Goal: Task Accomplishment & Management: Manage account settings

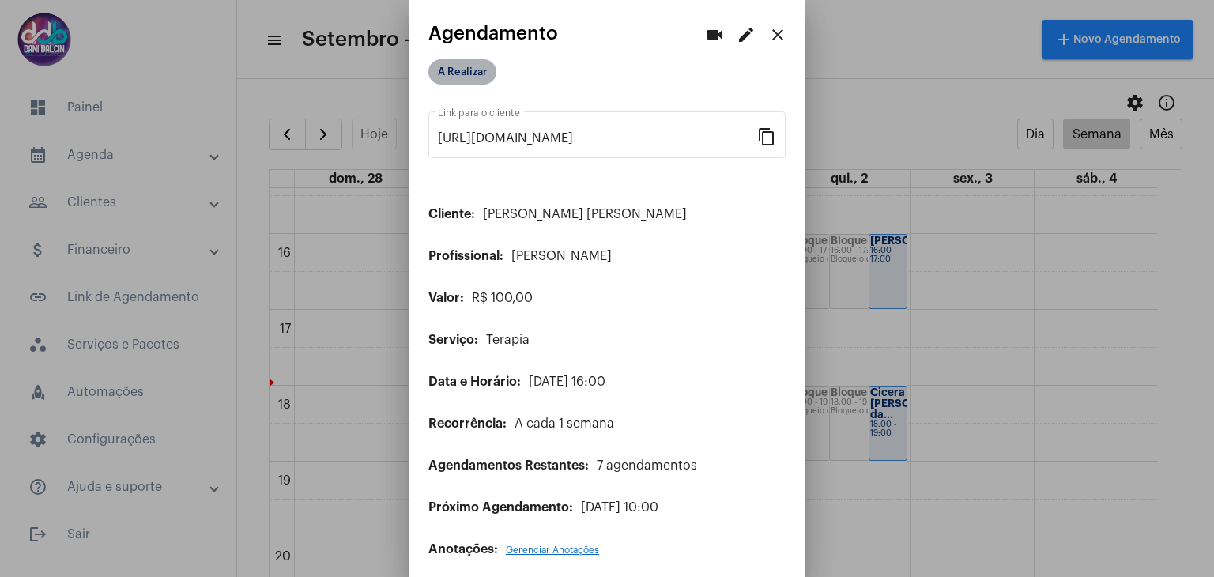
click at [467, 70] on mat-chip "A Realizar" at bounding box center [462, 71] width 68 height 25
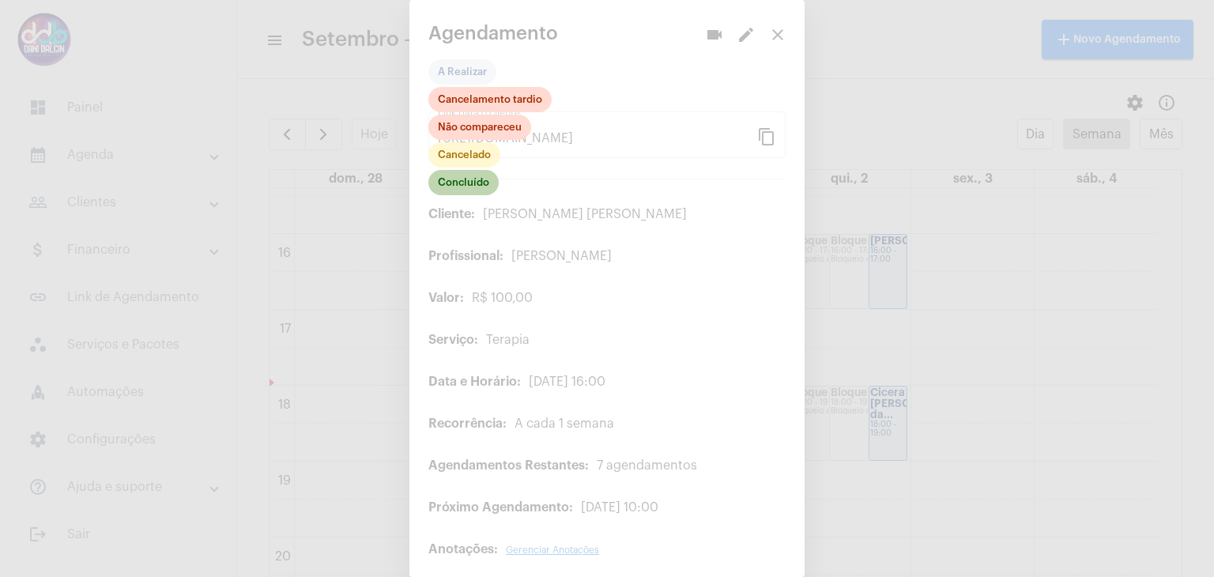
click at [458, 183] on mat-chip "Concluído" at bounding box center [463, 182] width 70 height 25
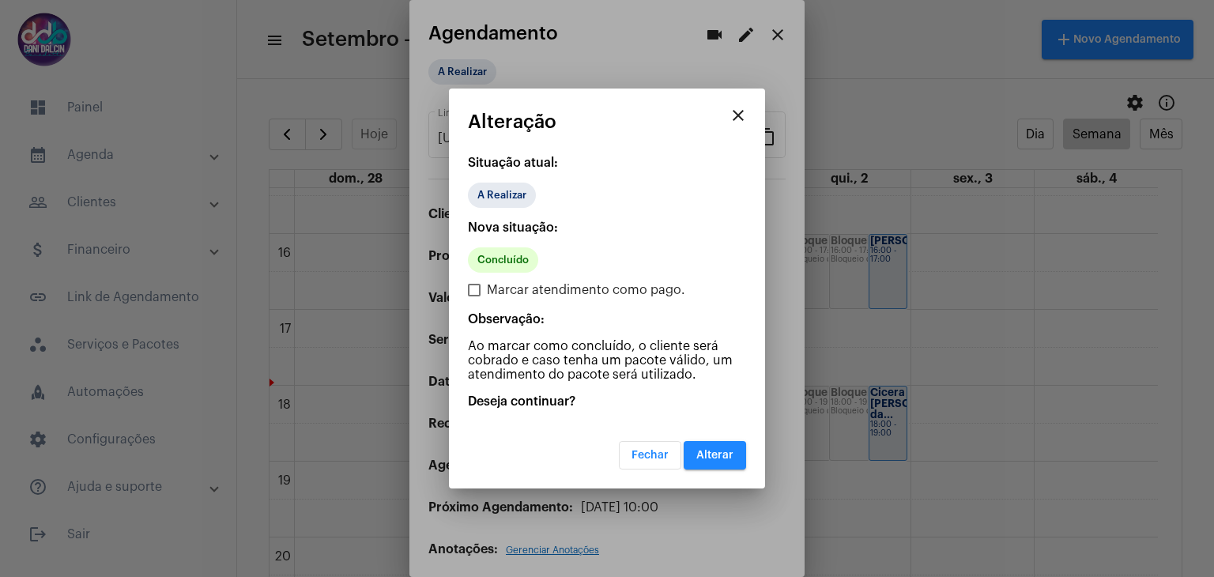
click at [714, 462] on button "Alterar" at bounding box center [715, 455] width 62 height 28
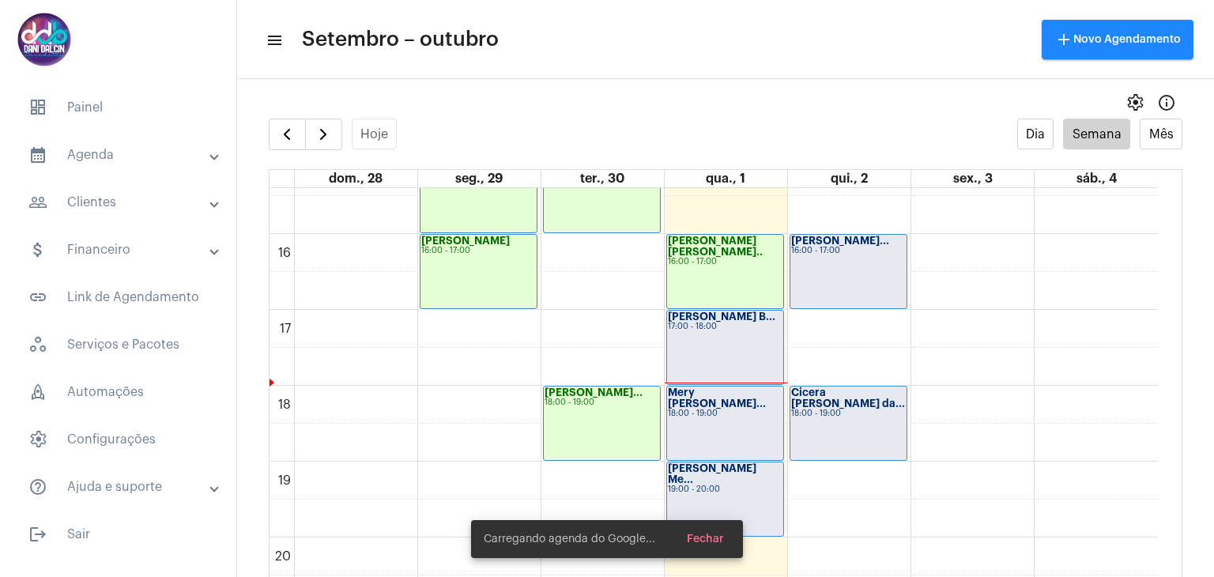
click at [725, 342] on div "Andressa Melo B... 17:00 - 18:00" at bounding box center [725, 347] width 116 height 73
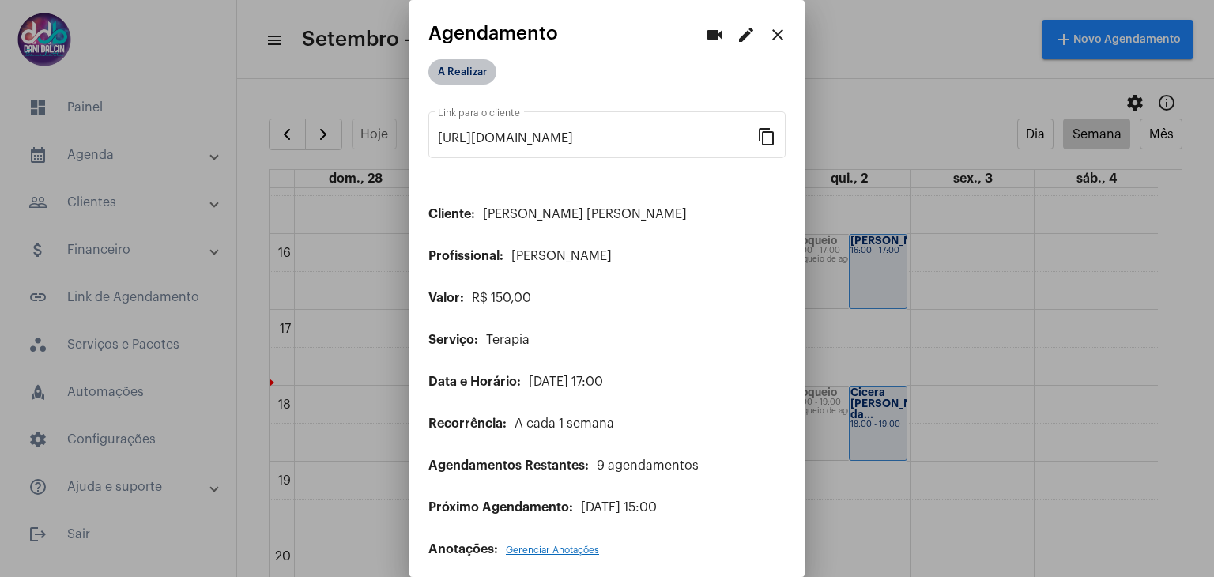
click at [466, 66] on mat-chip "A Realizar" at bounding box center [462, 71] width 68 height 25
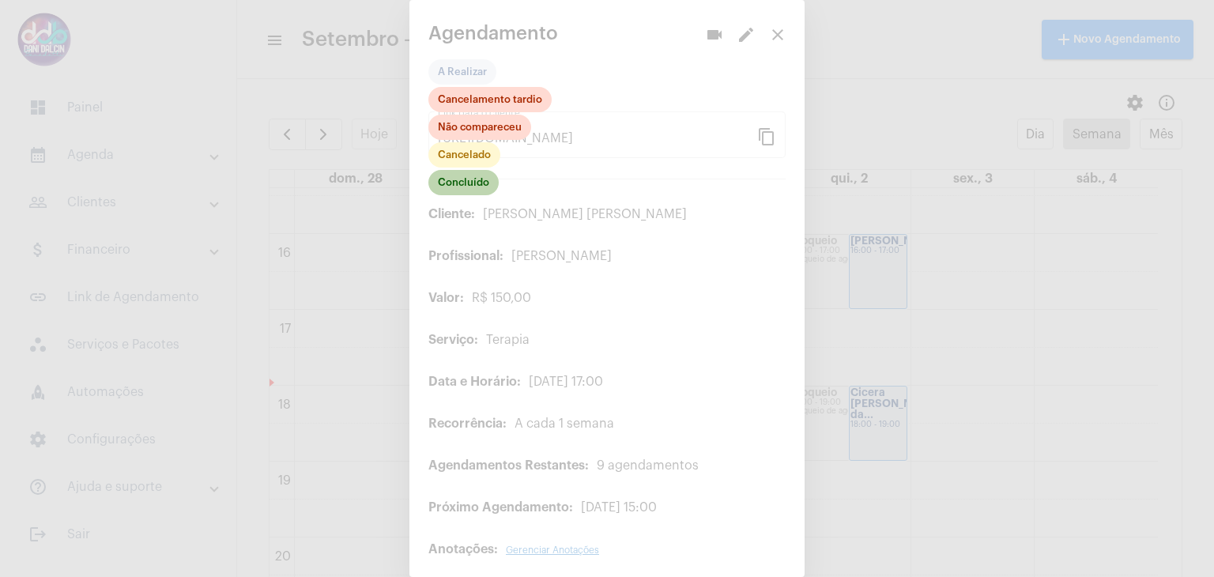
click at [479, 179] on mat-chip "Concluído" at bounding box center [463, 182] width 70 height 25
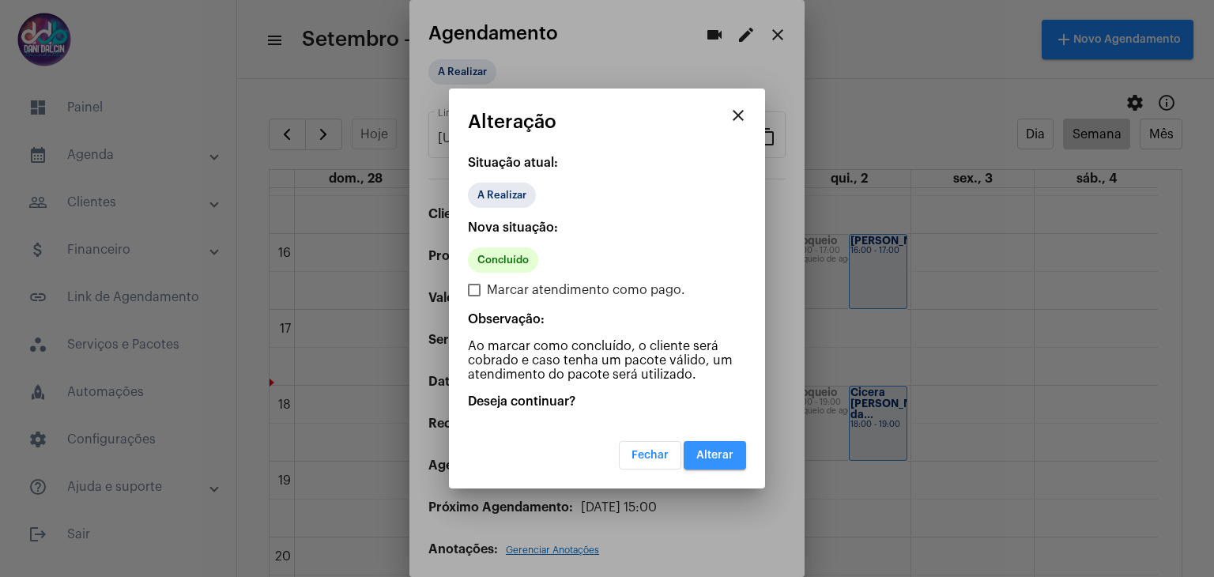
click at [703, 462] on button "Alterar" at bounding box center [715, 455] width 62 height 28
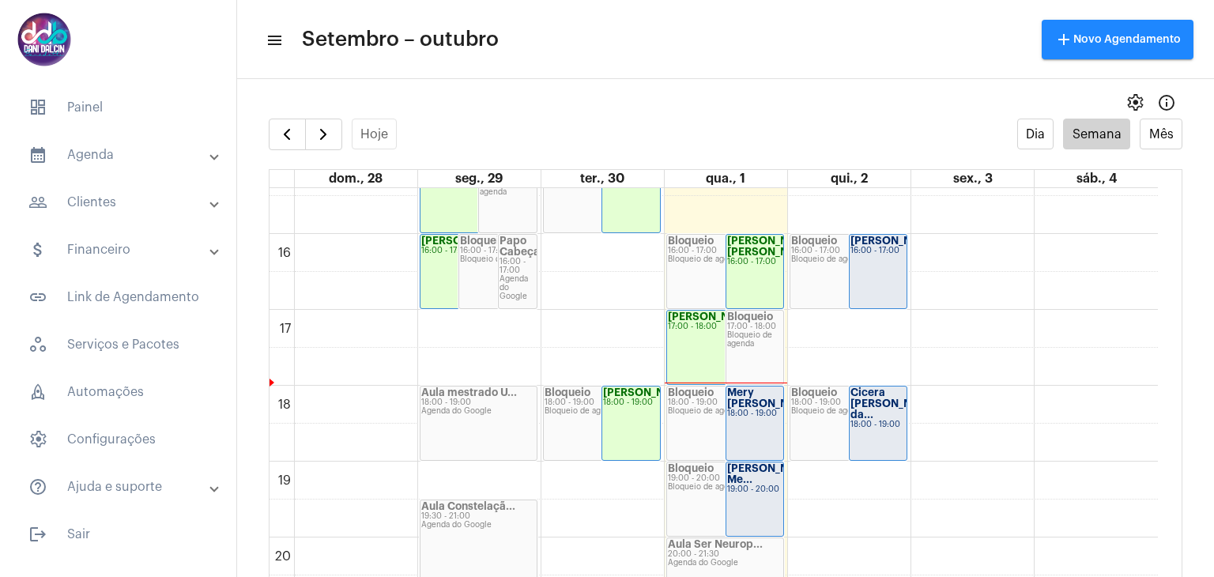
click at [755, 410] on div "18:00 - 19:00" at bounding box center [755, 413] width 56 height 9
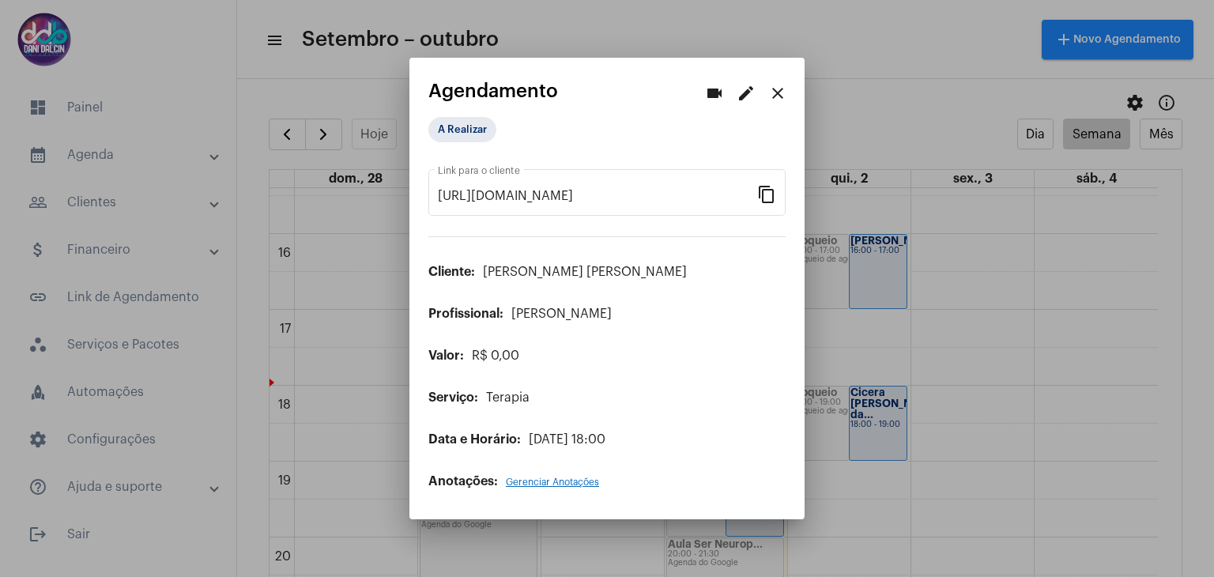
click at [747, 100] on mat-icon "edit" at bounding box center [746, 93] width 19 height 19
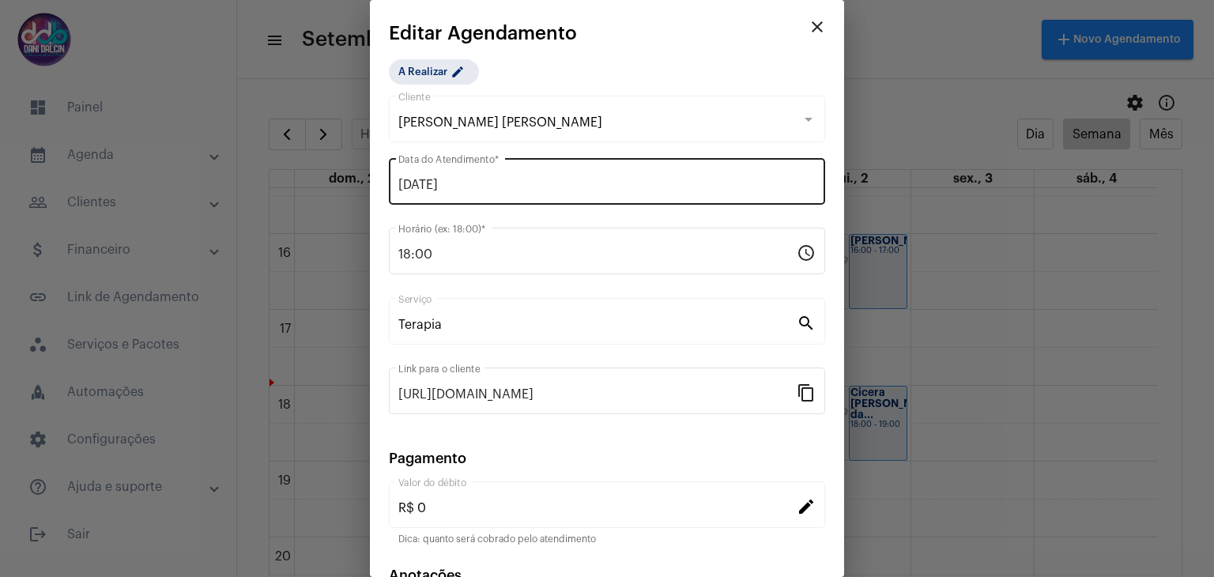
click at [550, 188] on input "[DATE]" at bounding box center [606, 185] width 417 height 14
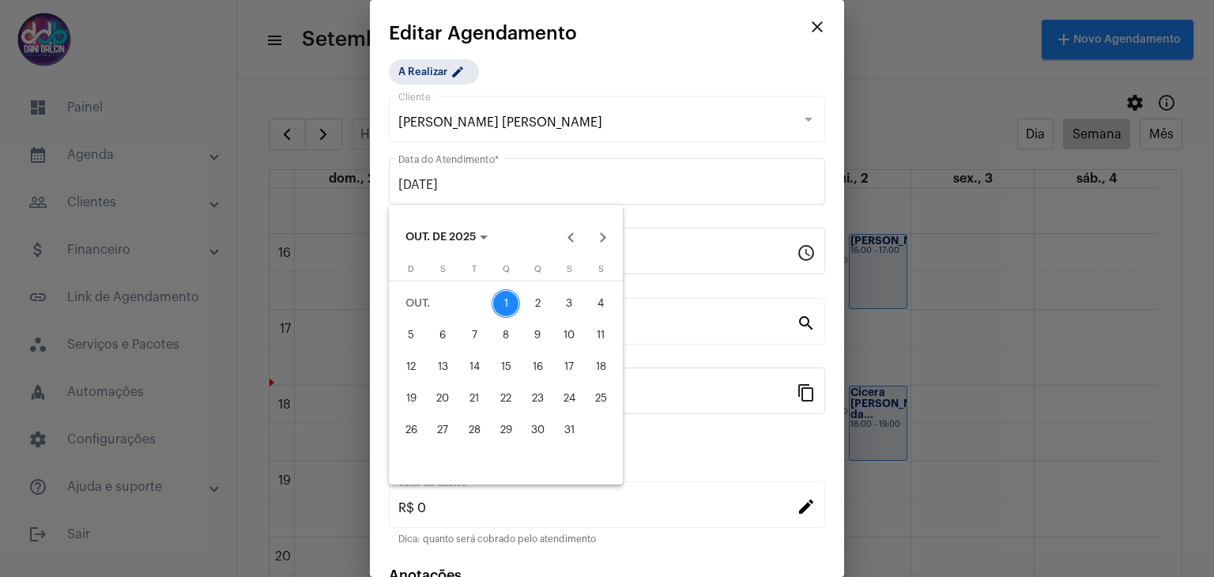
click at [537, 309] on div "2" at bounding box center [537, 303] width 28 height 28
type input "02/10/2025"
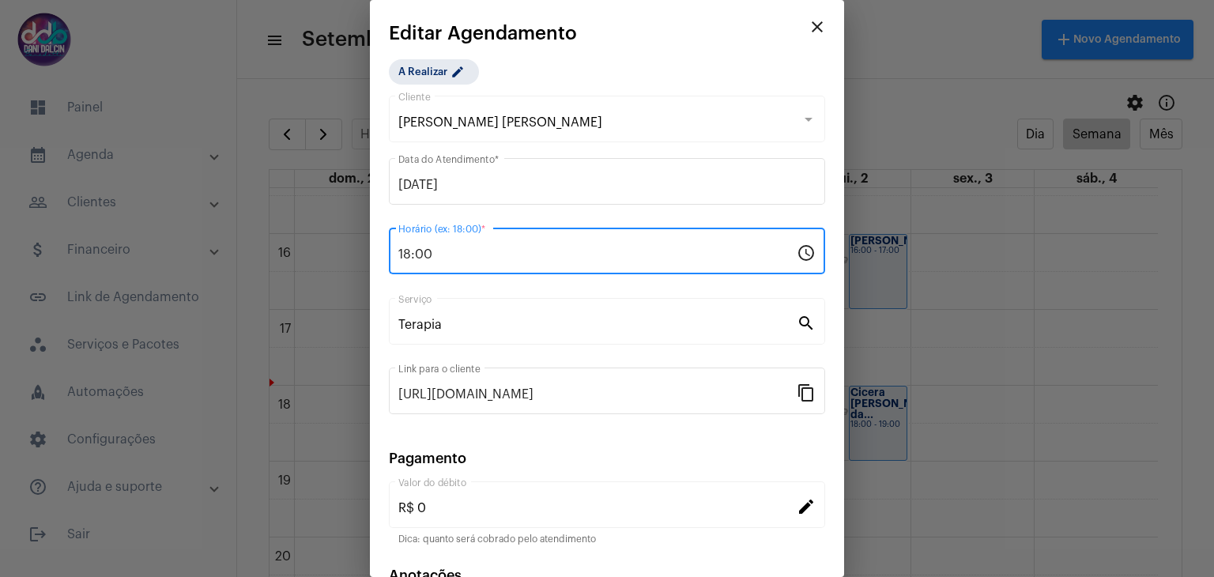
click at [488, 258] on input "18:00" at bounding box center [597, 254] width 398 height 14
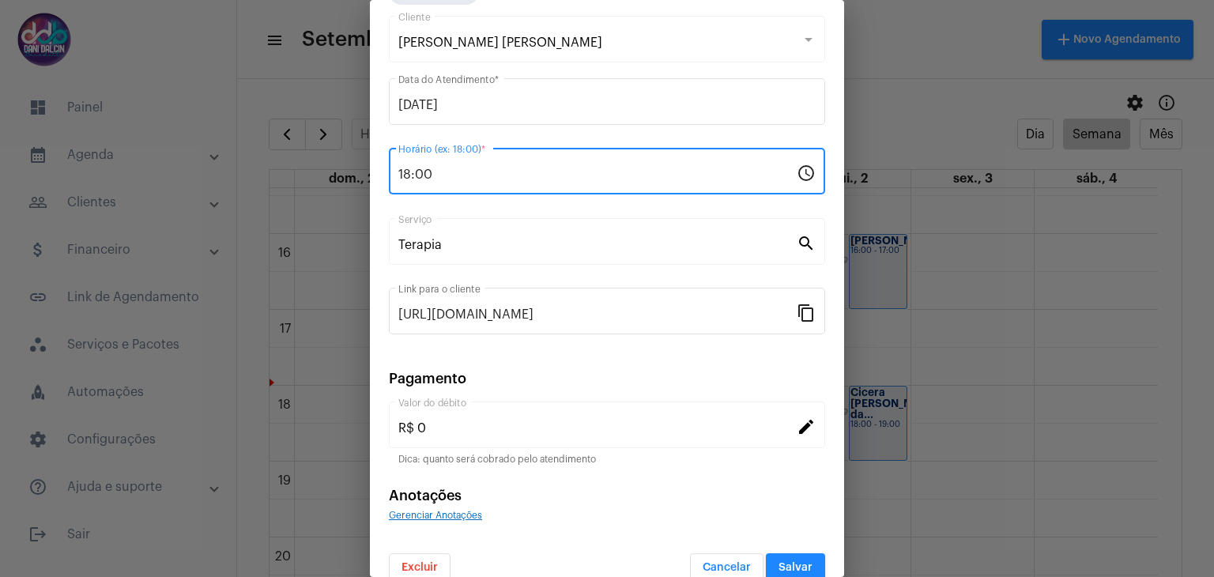
scroll to position [101, 0]
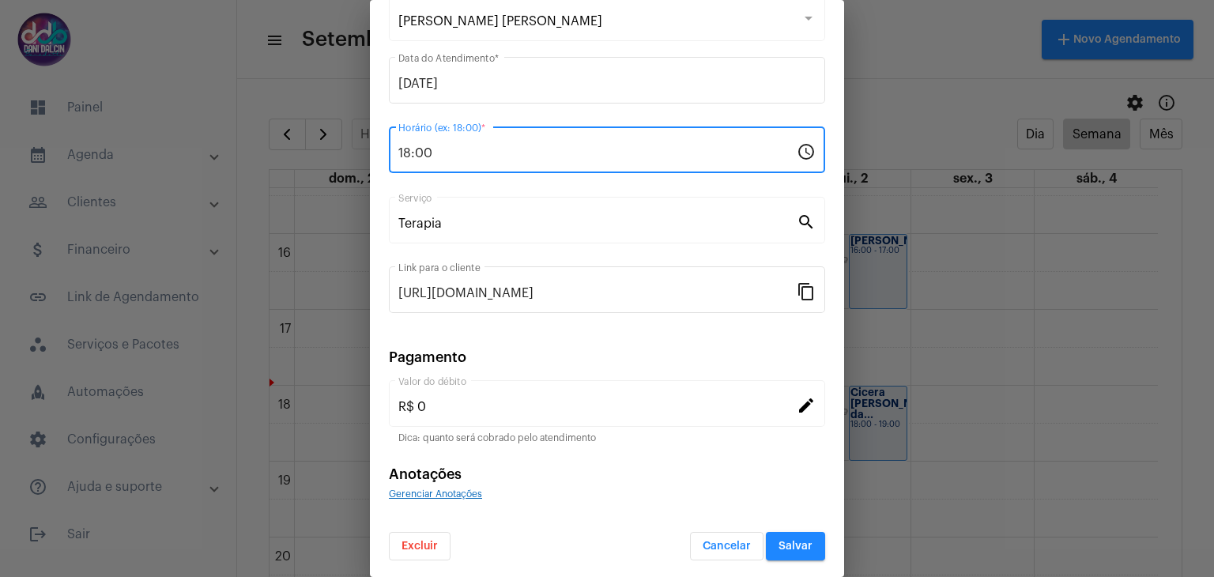
click at [783, 541] on span "Salvar" at bounding box center [795, 546] width 34 height 11
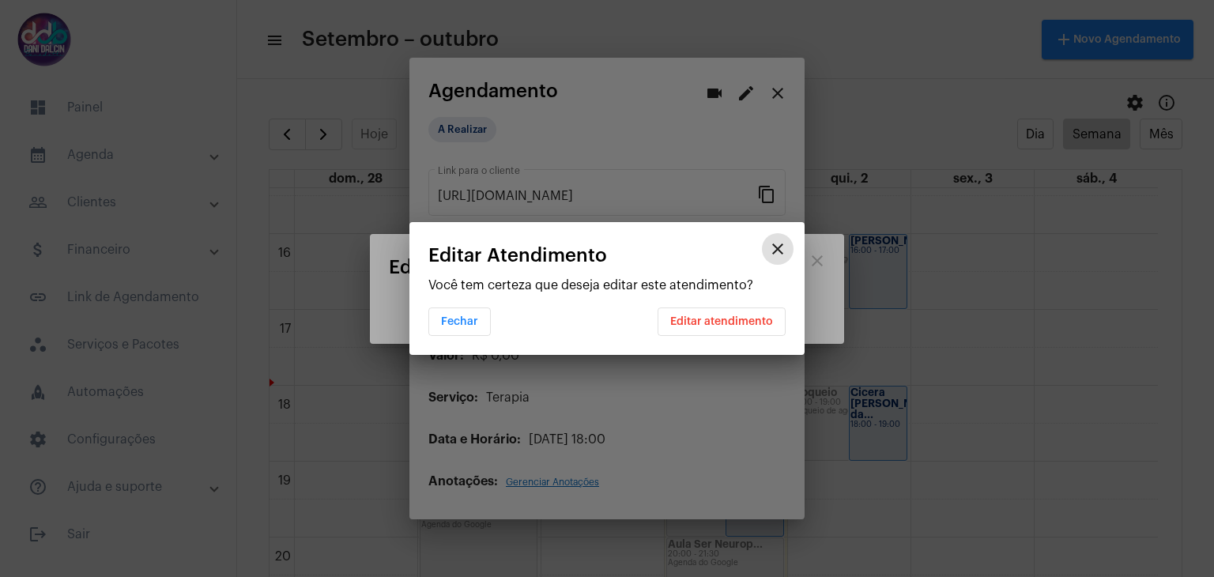
click at [718, 326] on span "Editar atendimento" at bounding box center [721, 321] width 103 height 11
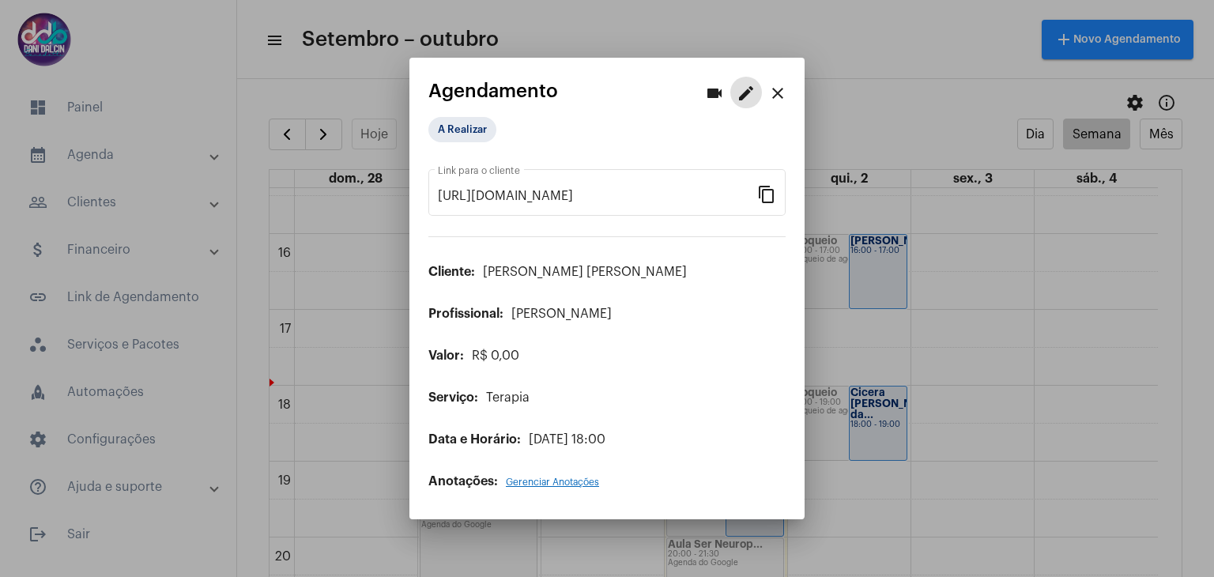
click at [772, 85] on mat-icon "close" at bounding box center [777, 93] width 19 height 19
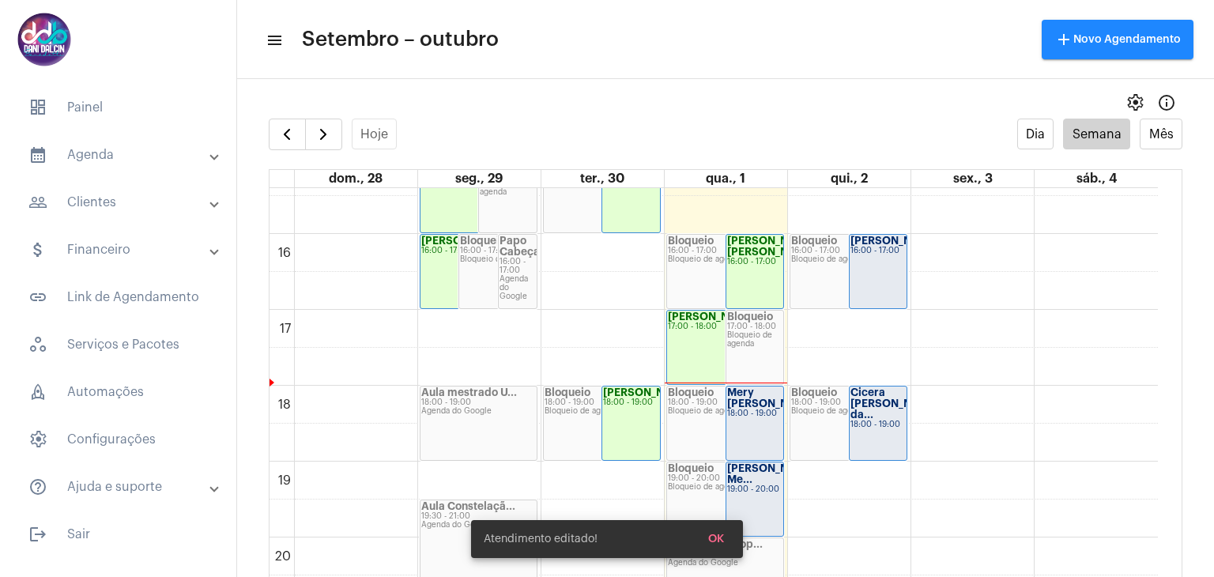
click at [891, 428] on div "Cicera Maria da... 18:00 - 19:00" at bounding box center [879, 422] width 58 height 73
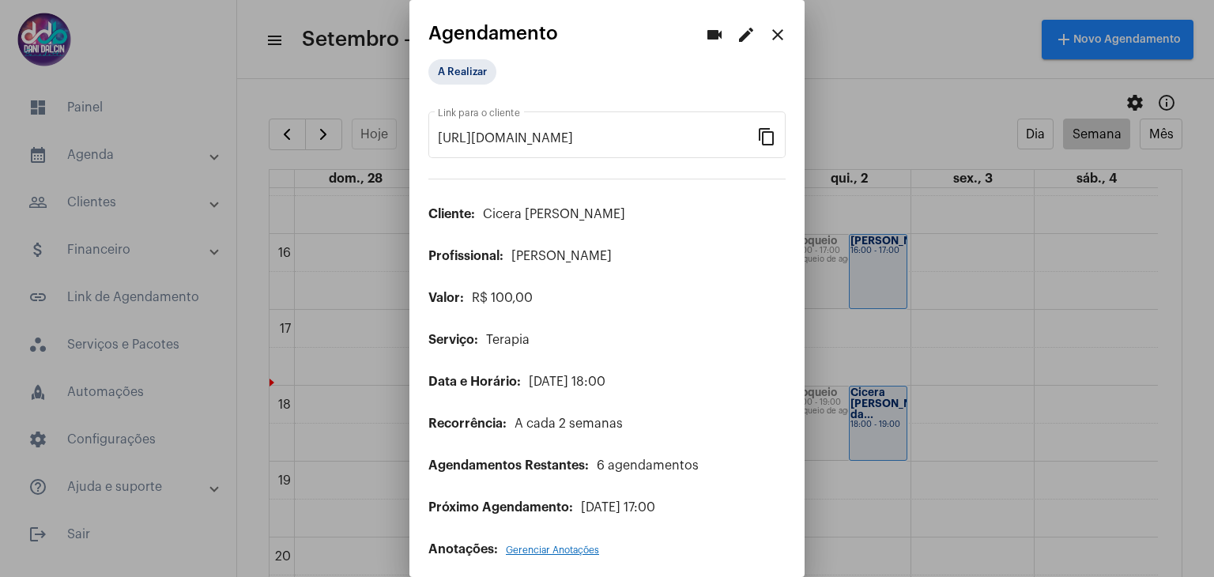
click at [739, 40] on mat-icon "edit" at bounding box center [746, 34] width 19 height 19
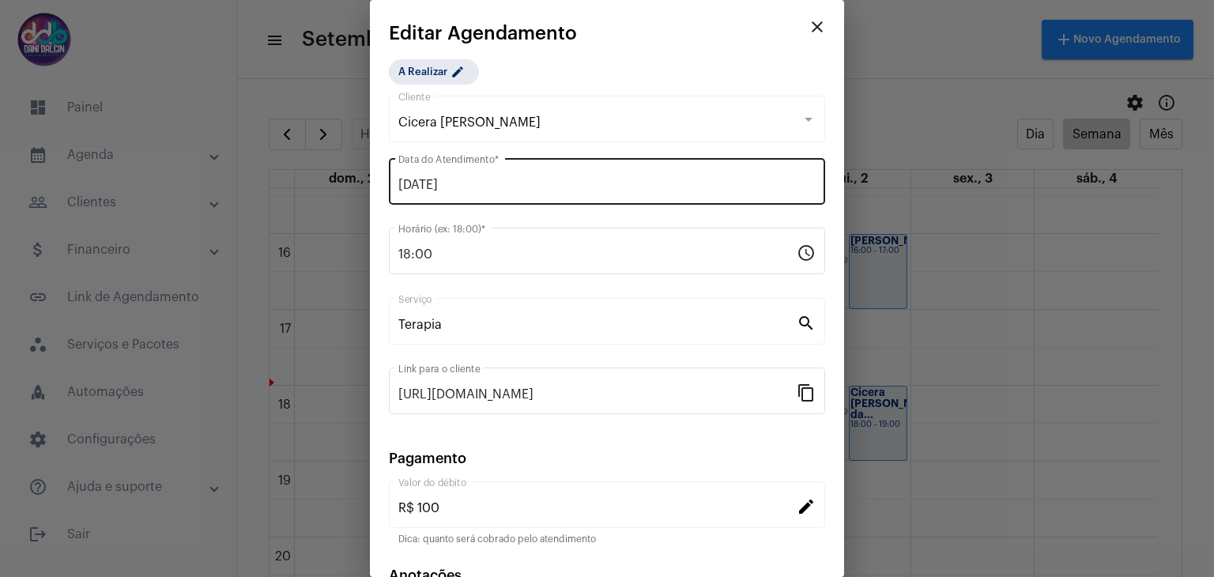
click at [489, 184] on input "02/10/2025" at bounding box center [606, 185] width 417 height 14
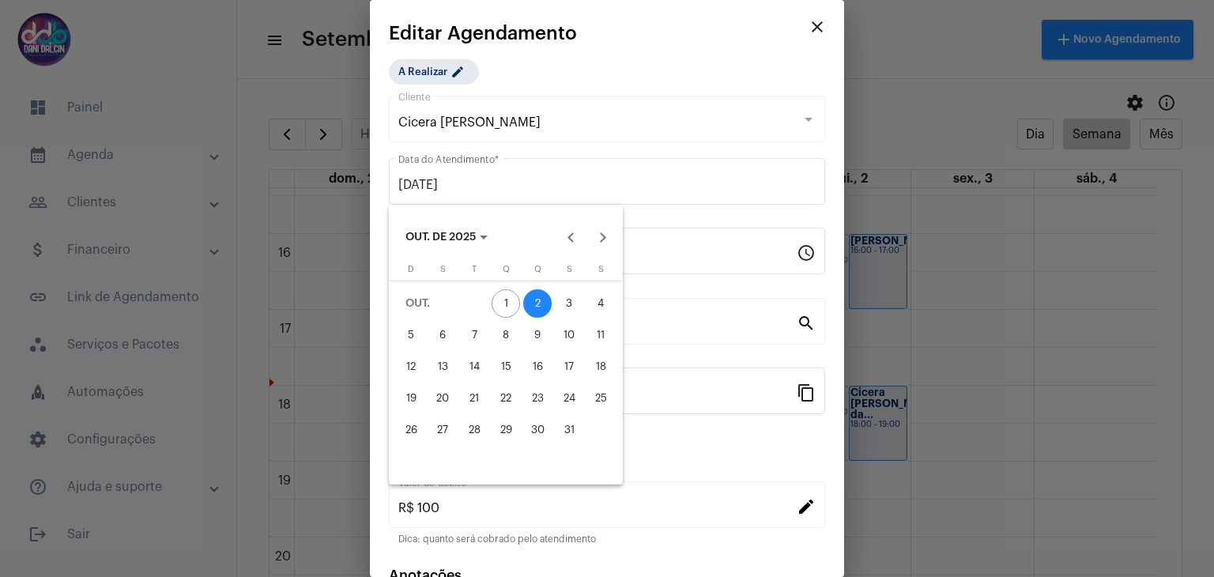
click at [512, 300] on div "1" at bounding box center [506, 303] width 28 height 28
type input "[DATE]"
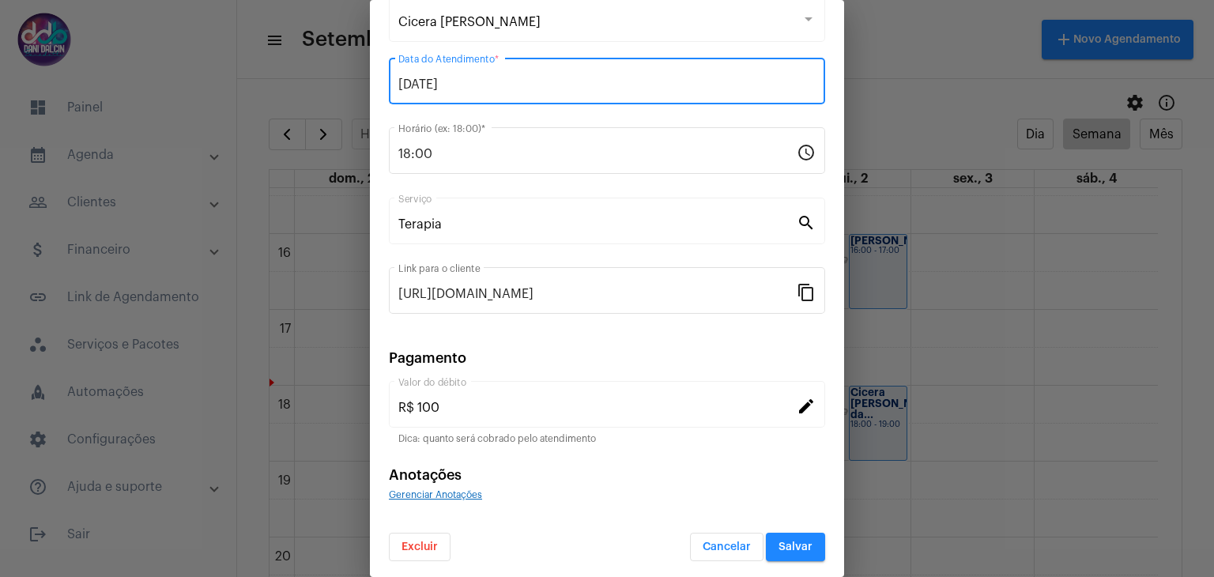
scroll to position [101, 0]
click at [781, 549] on button "Salvar" at bounding box center [795, 546] width 59 height 28
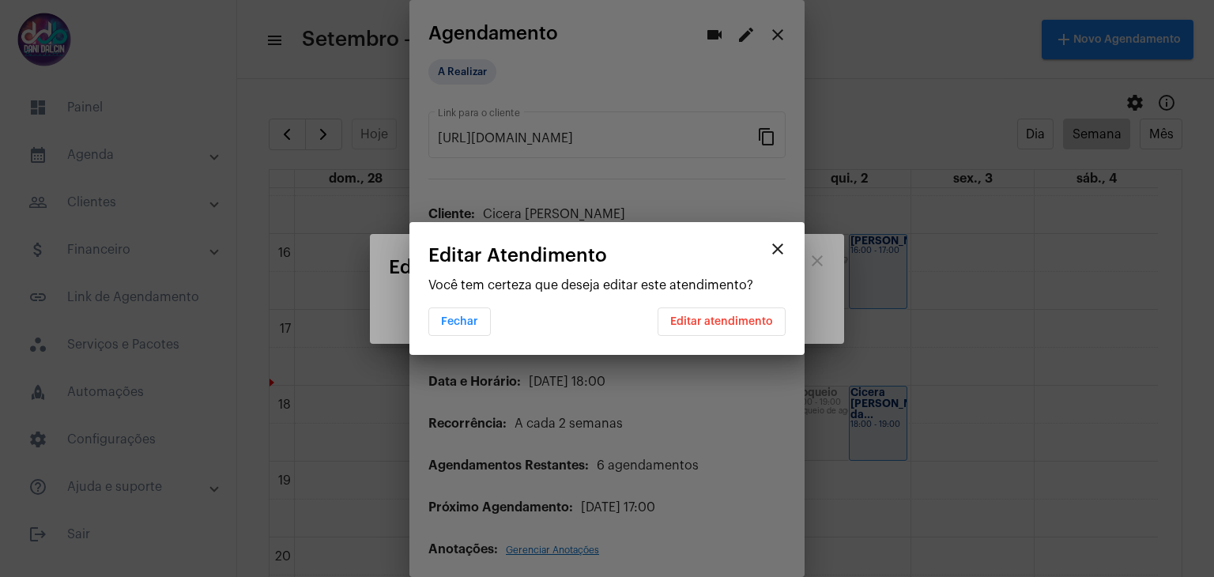
scroll to position [0, 0]
click at [743, 323] on span "Editar atendimento" at bounding box center [721, 321] width 103 height 11
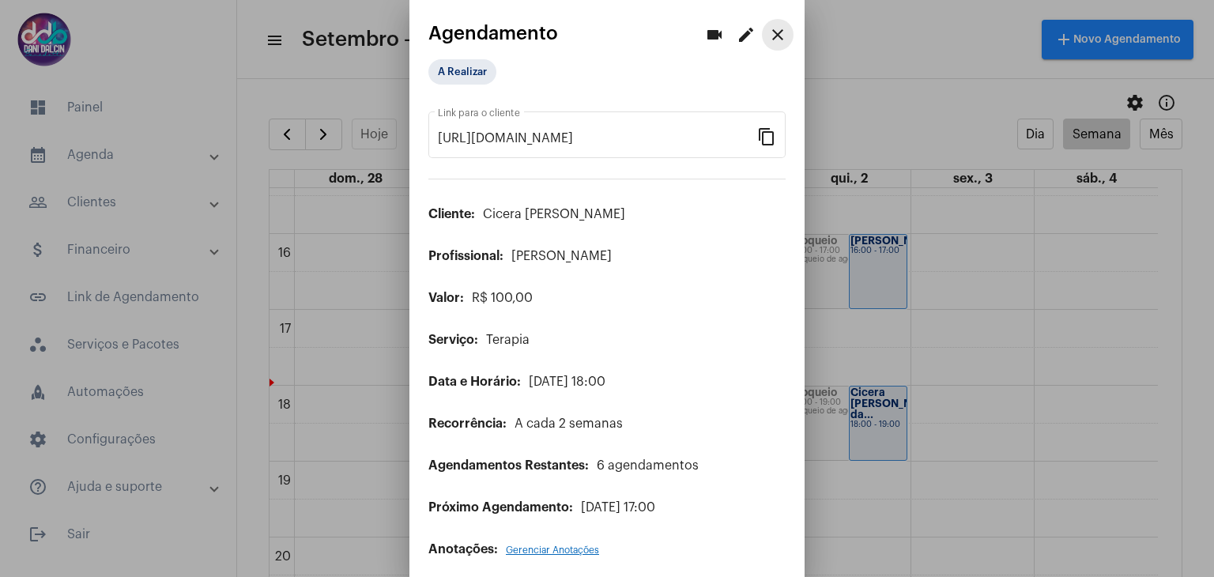
click at [770, 28] on mat-icon "close" at bounding box center [777, 34] width 19 height 19
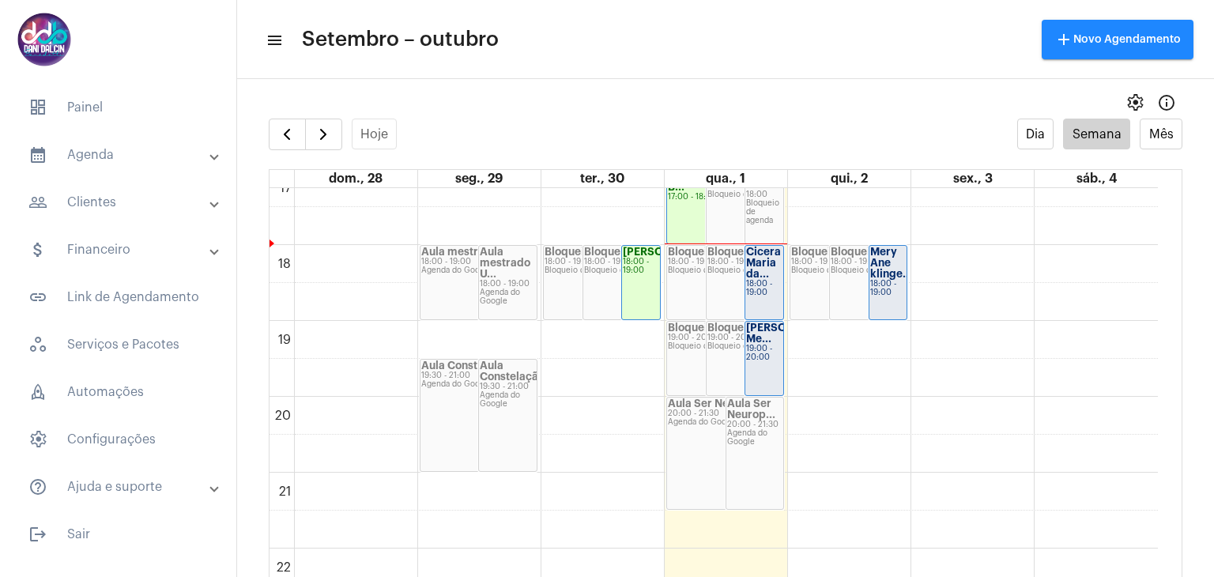
scroll to position [1326, 0]
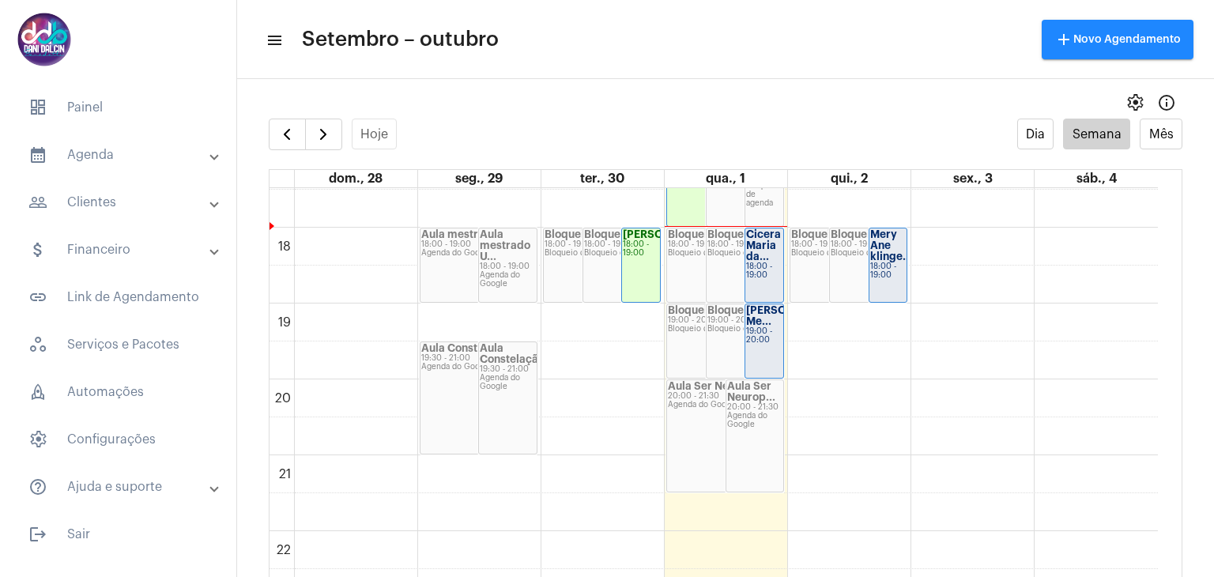
click at [140, 208] on mat-panel-title "people_outline Clientes" at bounding box center [119, 202] width 183 height 19
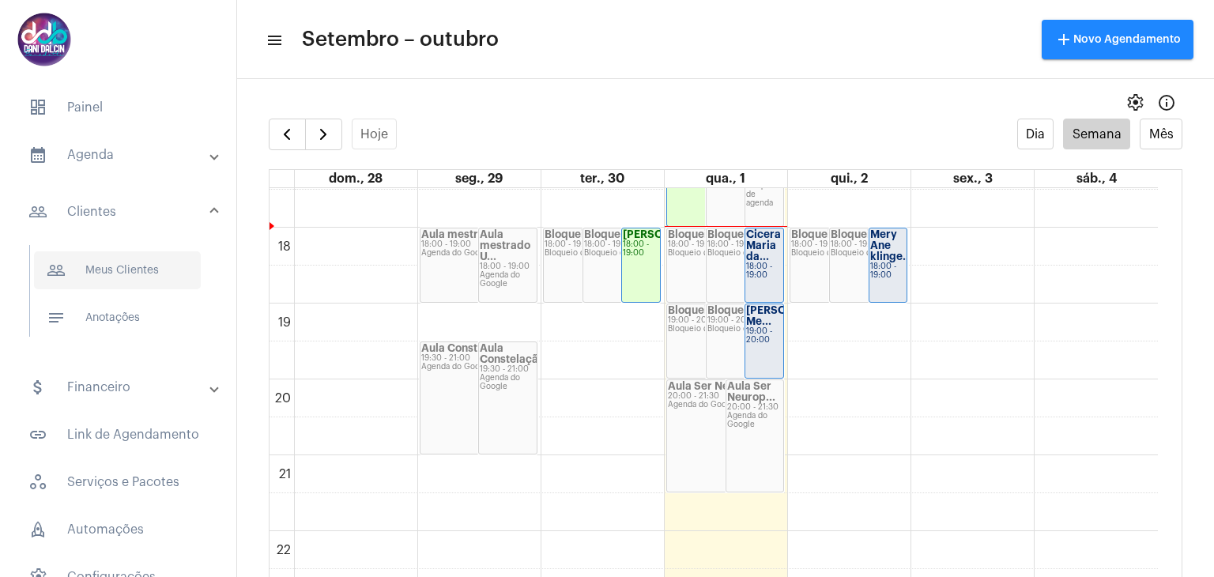
click at [145, 274] on span "people_outline Meus Clientes" at bounding box center [117, 270] width 167 height 38
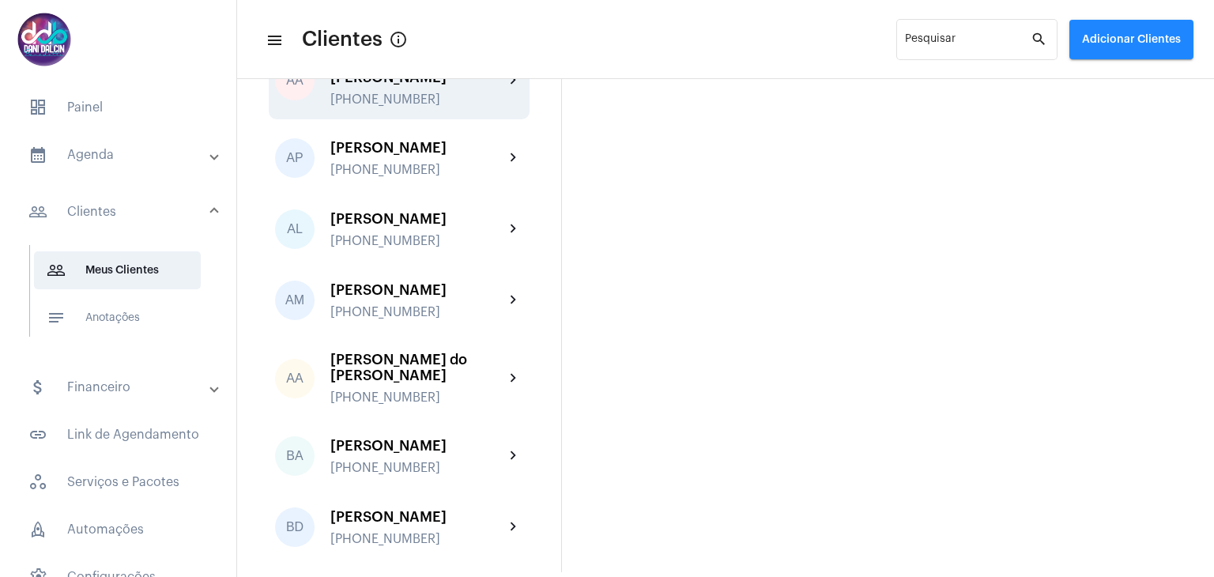
scroll to position [158, 0]
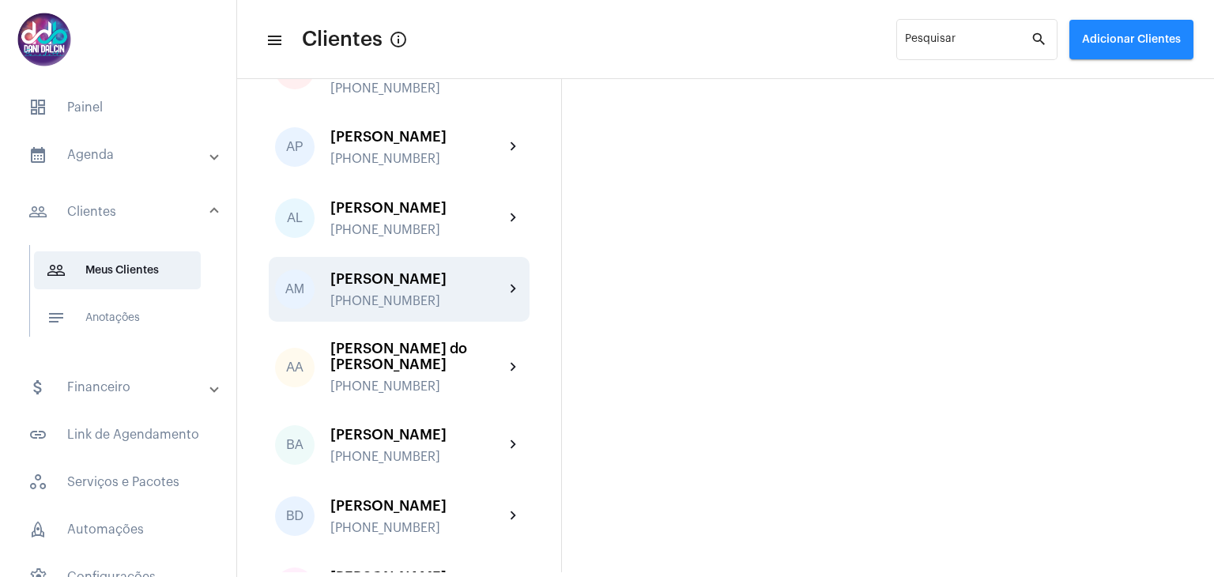
click at [418, 287] on div "[PERSON_NAME]" at bounding box center [417, 279] width 174 height 16
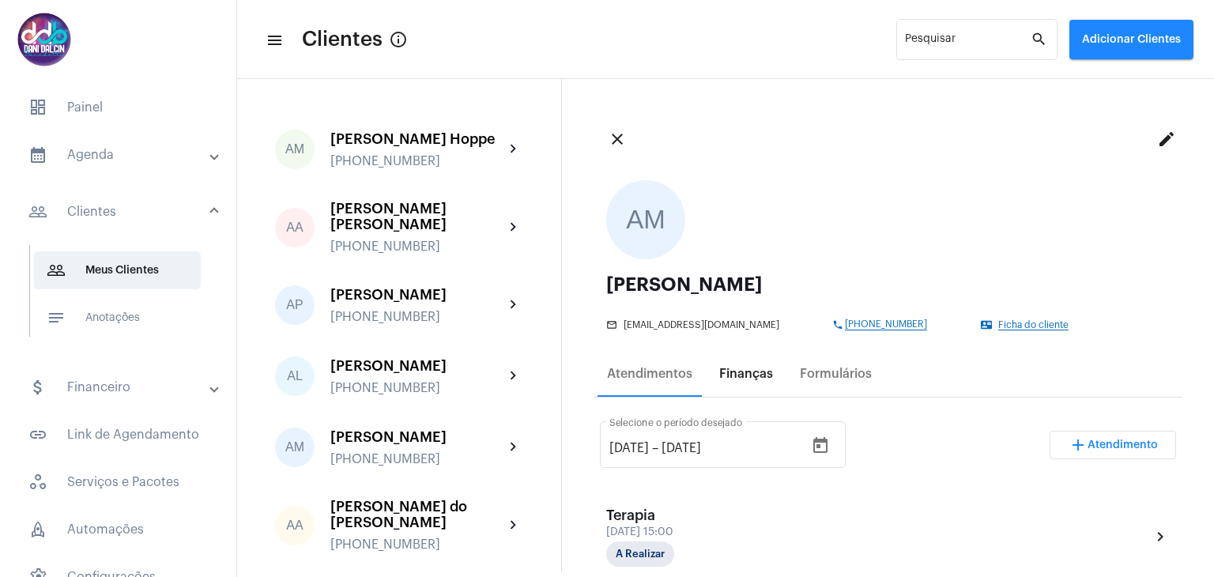
click at [762, 370] on div "Finanças" at bounding box center [746, 374] width 54 height 14
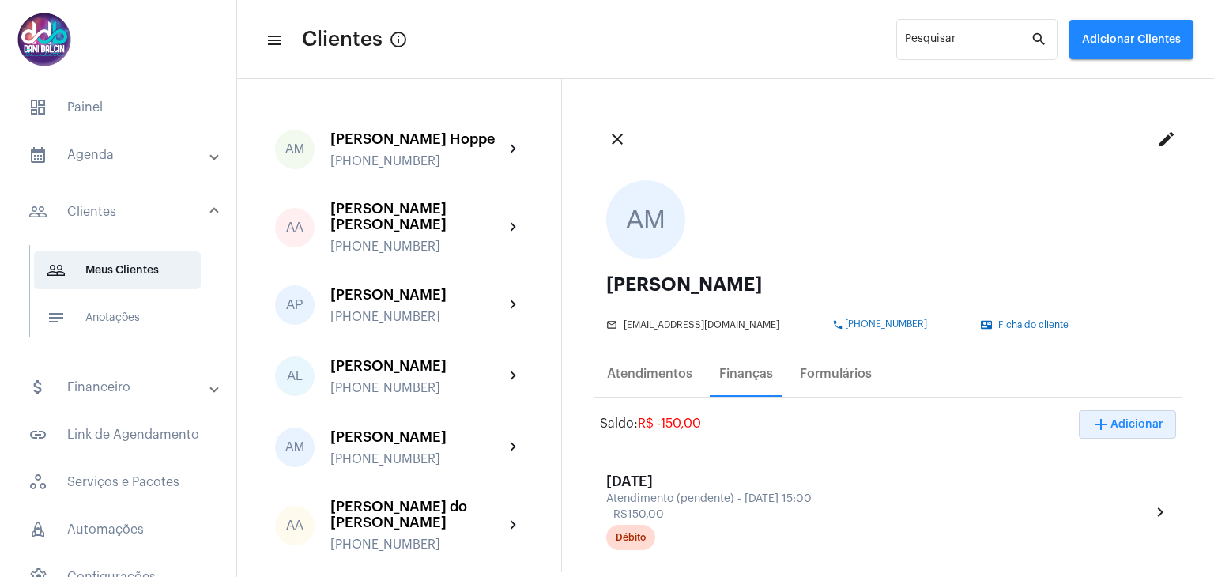
click at [1125, 426] on span "add Adicionar" at bounding box center [1127, 424] width 72 height 11
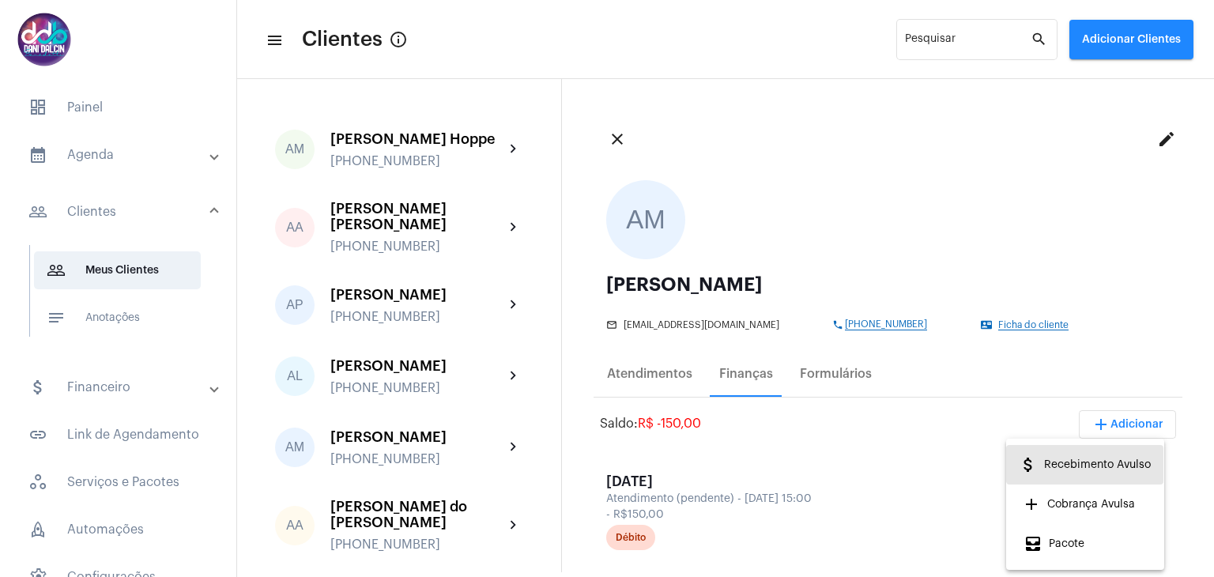
click at [1098, 461] on span "attach_money Recebimento Avulso" at bounding box center [1085, 464] width 132 height 28
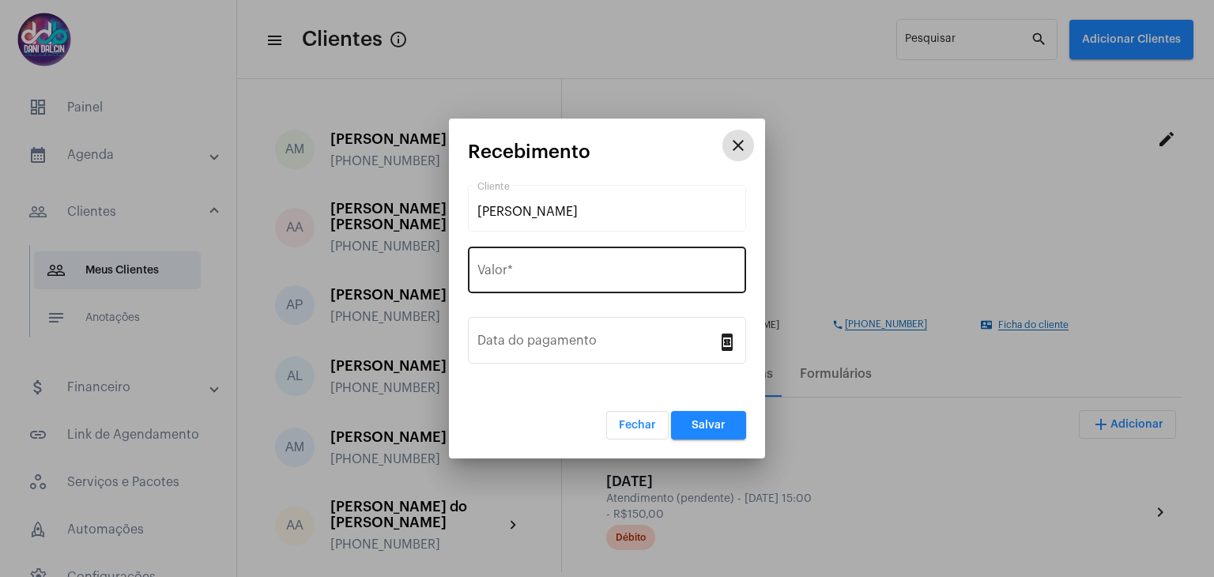
click at [540, 259] on div "Valor *" at bounding box center [606, 268] width 259 height 50
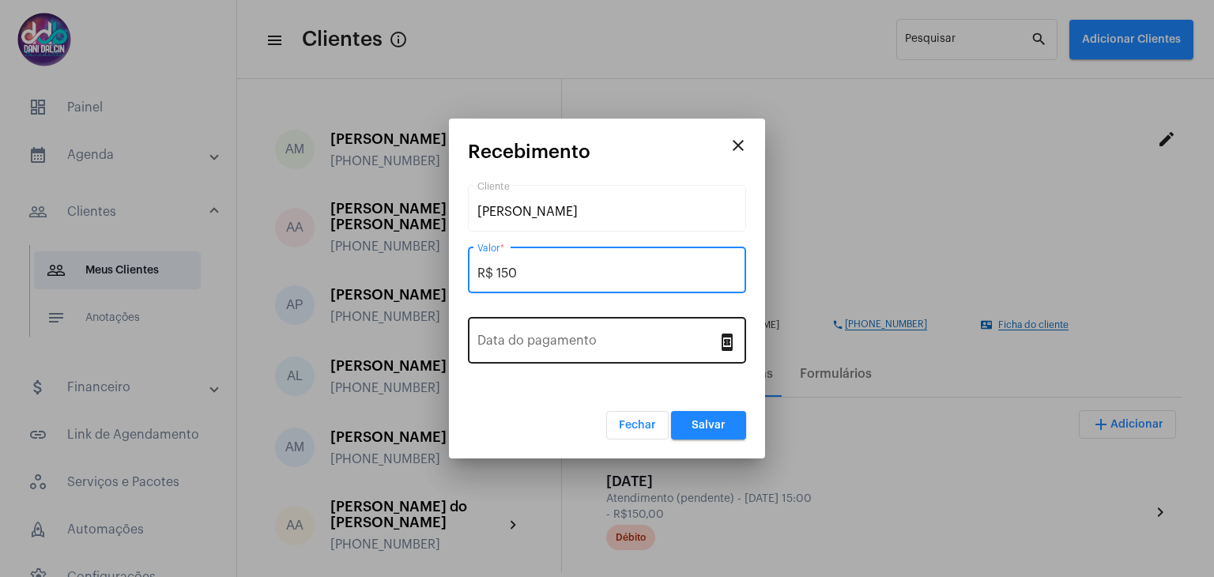
type input "R$ 150"
click at [582, 351] on div "Data do pagamento" at bounding box center [597, 339] width 240 height 50
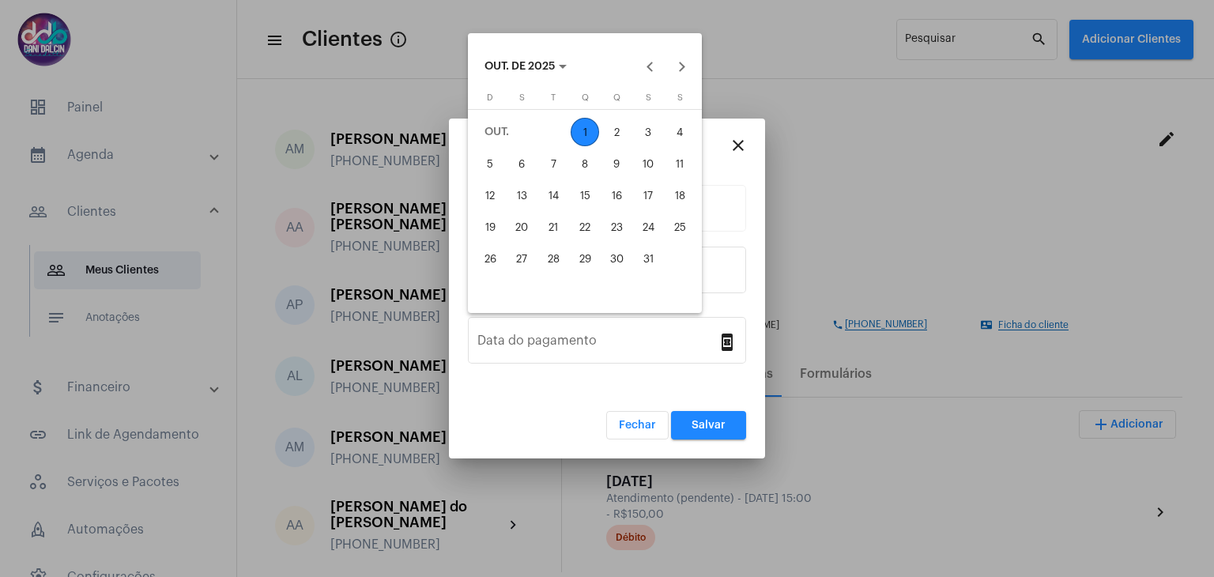
click at [591, 134] on div "1" at bounding box center [585, 132] width 28 height 28
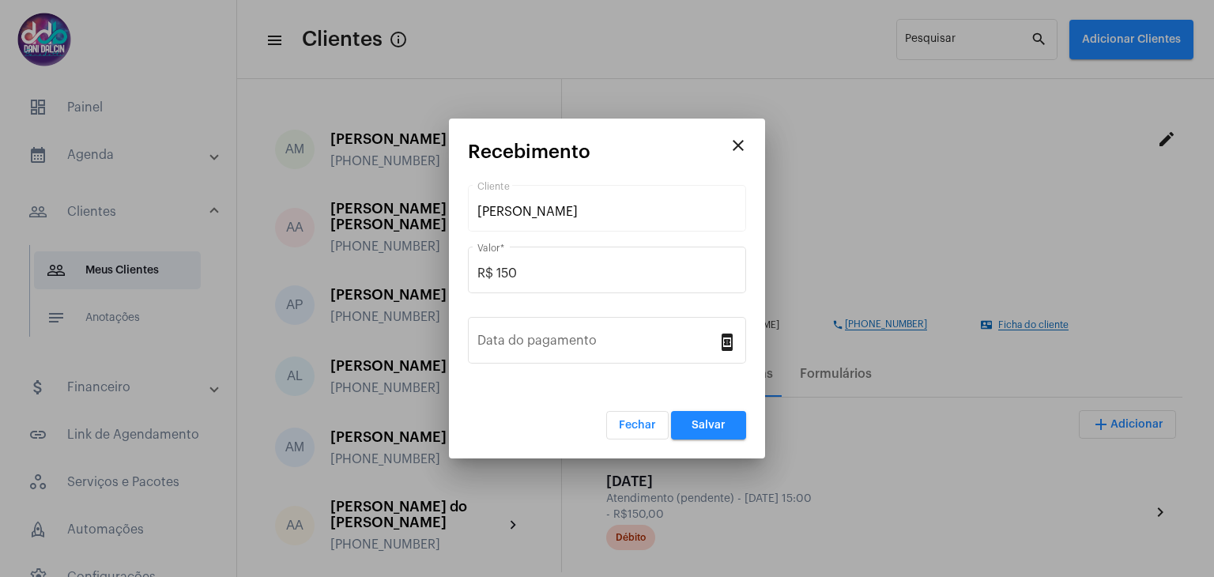
type input "[DATE]"
click at [711, 421] on span "Salvar" at bounding box center [708, 425] width 34 height 11
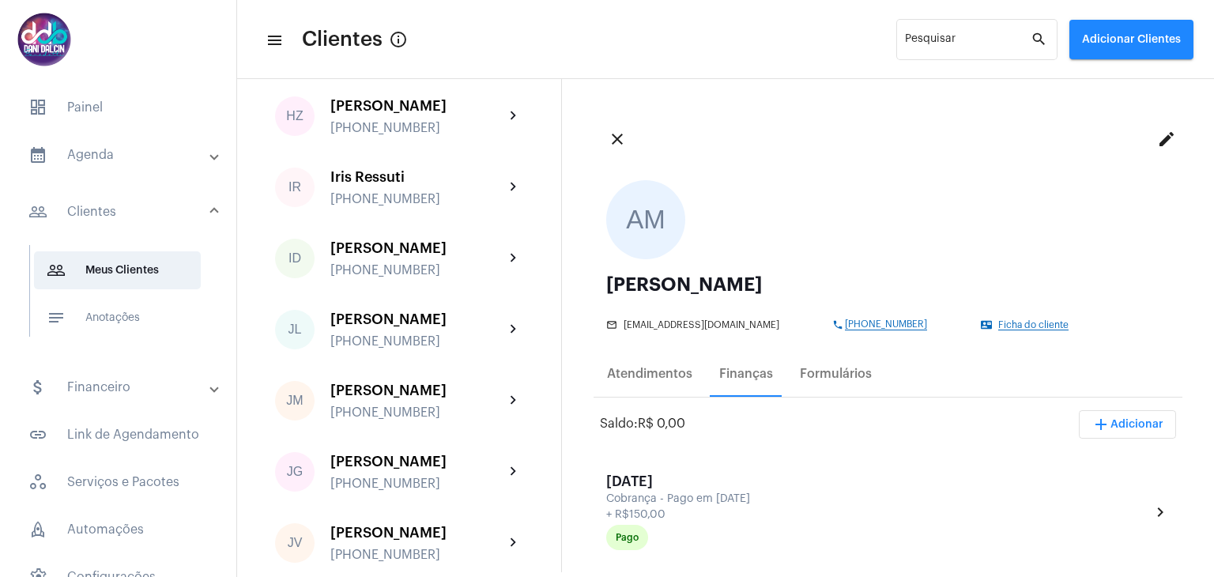
scroll to position [1976, 0]
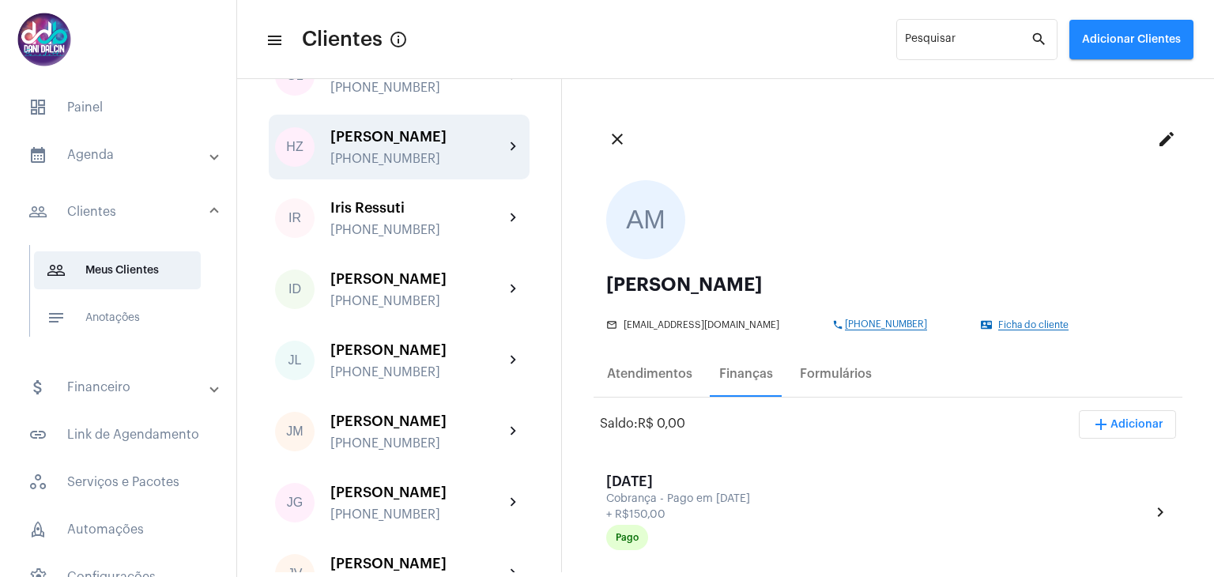
click at [450, 145] on div "[PERSON_NAME]" at bounding box center [417, 137] width 174 height 16
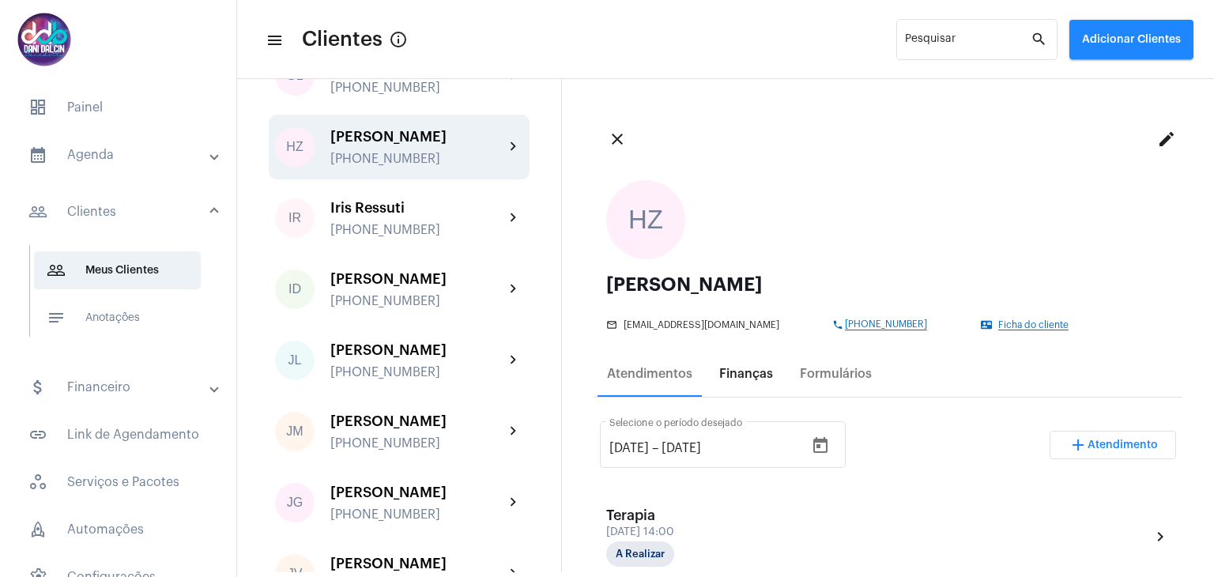
click at [740, 365] on div "Finanças" at bounding box center [746, 374] width 73 height 38
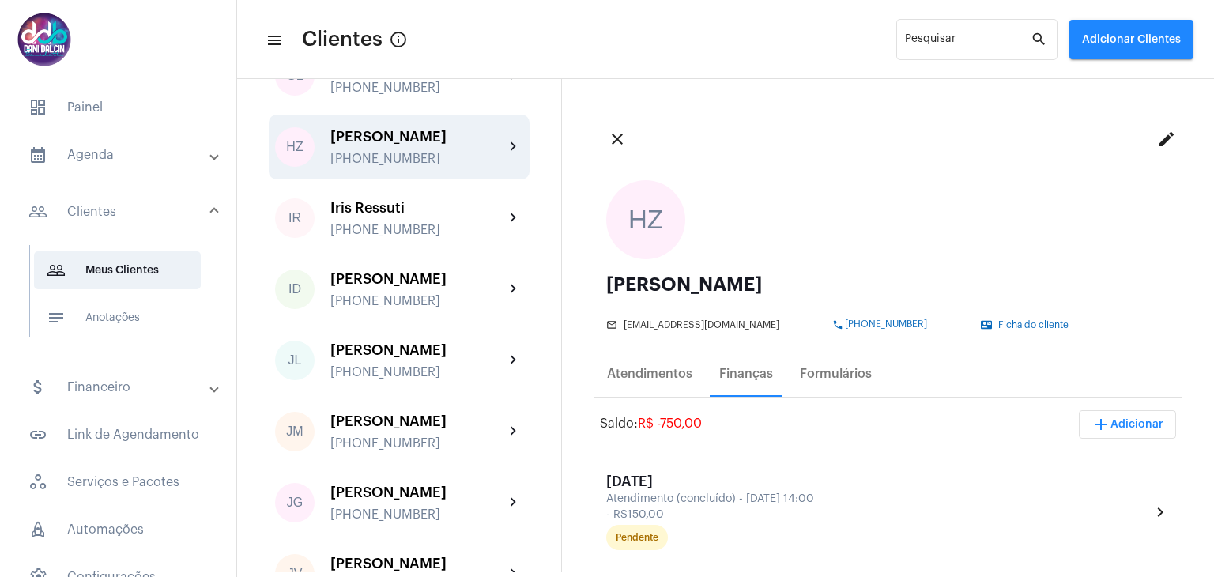
click at [1141, 422] on span "add Adicionar" at bounding box center [1127, 424] width 72 height 11
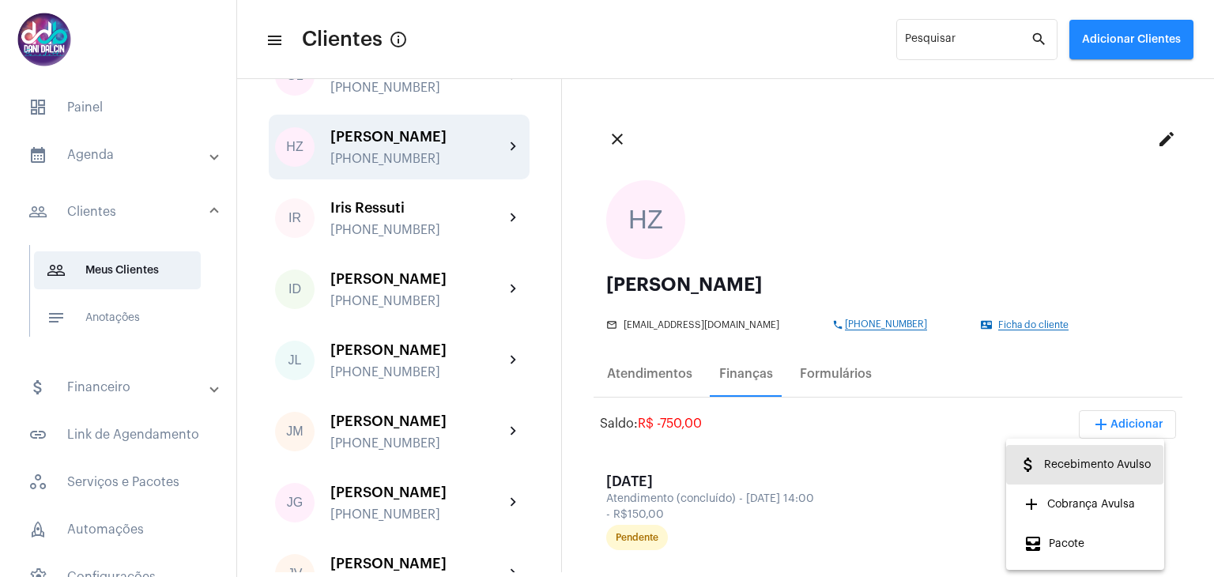
click at [1097, 458] on span "attach_money Recebimento Avulso" at bounding box center [1085, 464] width 132 height 28
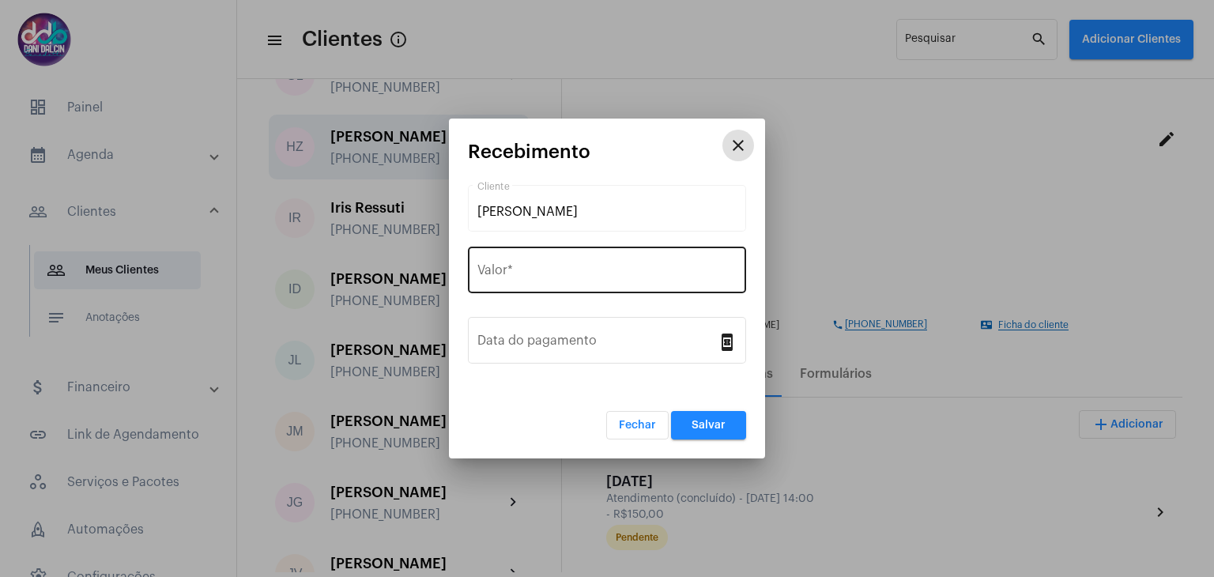
click at [526, 266] on input "Valor *" at bounding box center [606, 273] width 259 height 14
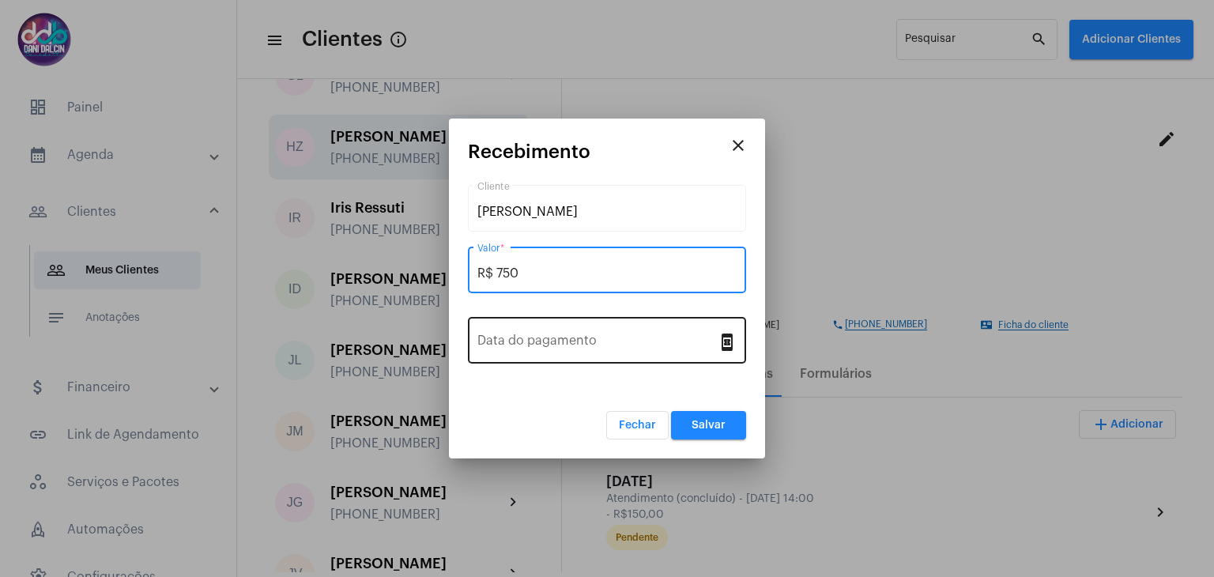
type input "R$ 750"
click at [541, 333] on div "Data do pagamento" at bounding box center [597, 339] width 240 height 50
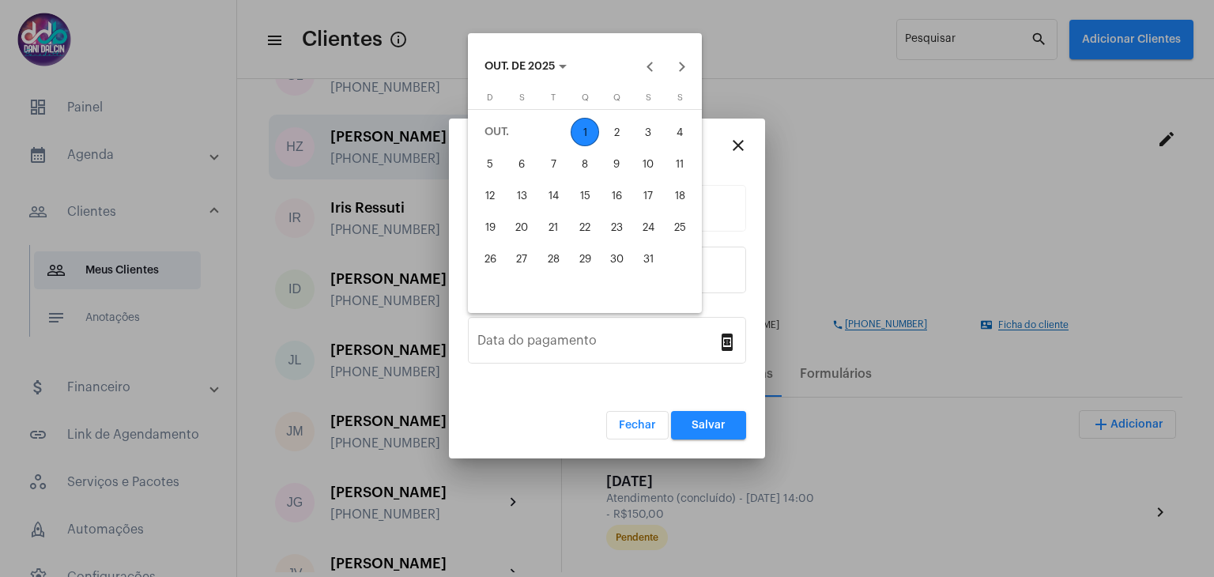
click at [579, 132] on div "1" at bounding box center [585, 132] width 28 height 28
type input "[DATE]"
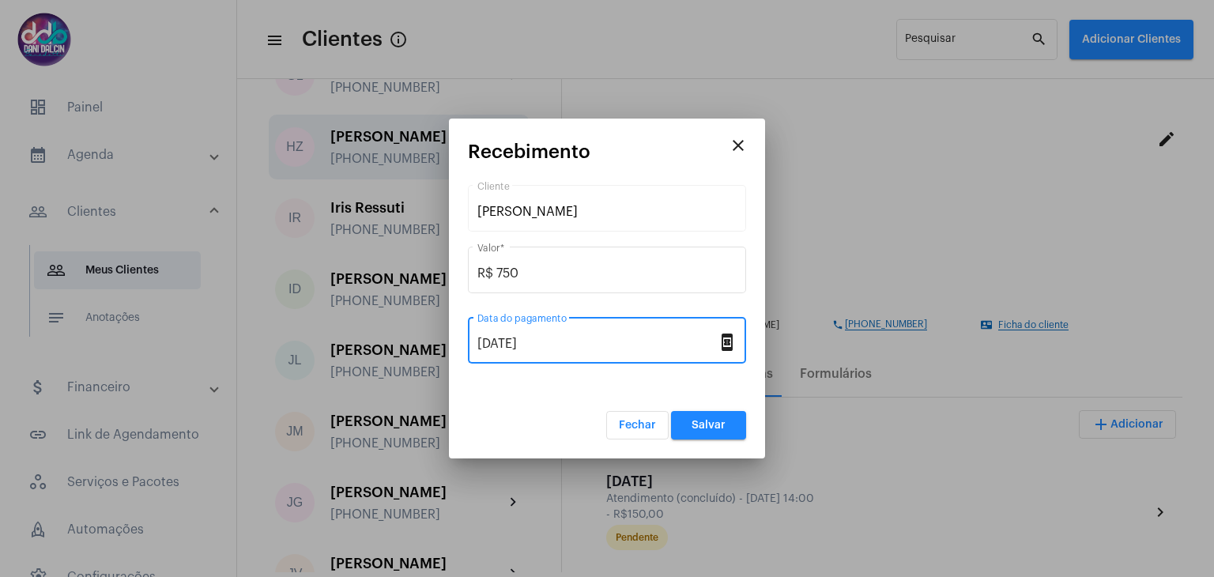
click at [702, 420] on span "Salvar" at bounding box center [708, 425] width 34 height 11
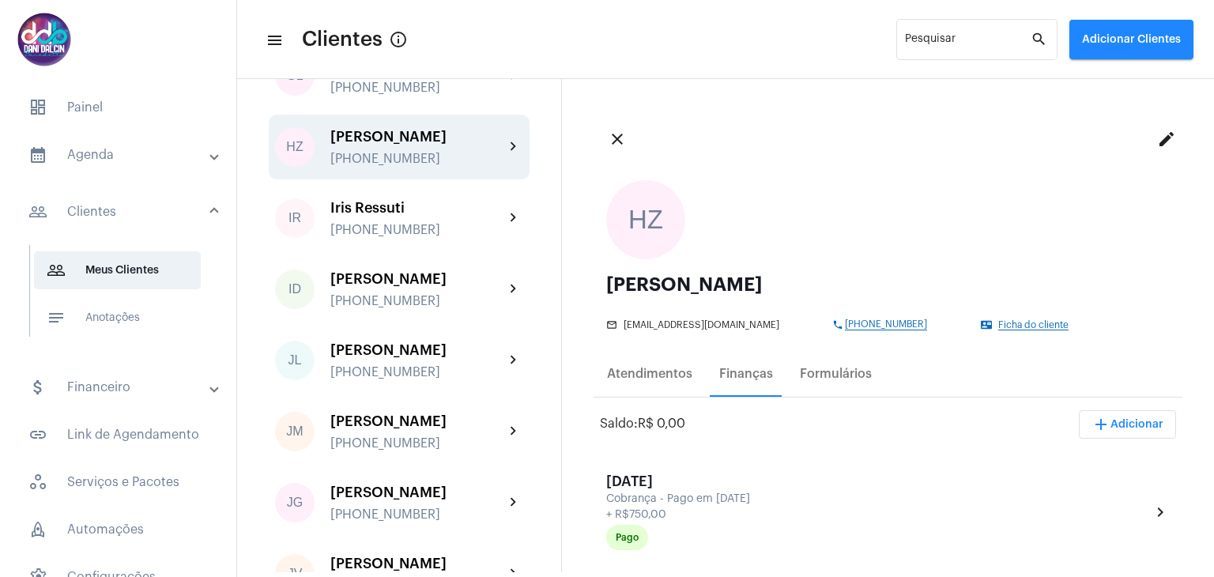
click at [109, 390] on mat-panel-title "attach_money Financeiro" at bounding box center [119, 387] width 183 height 19
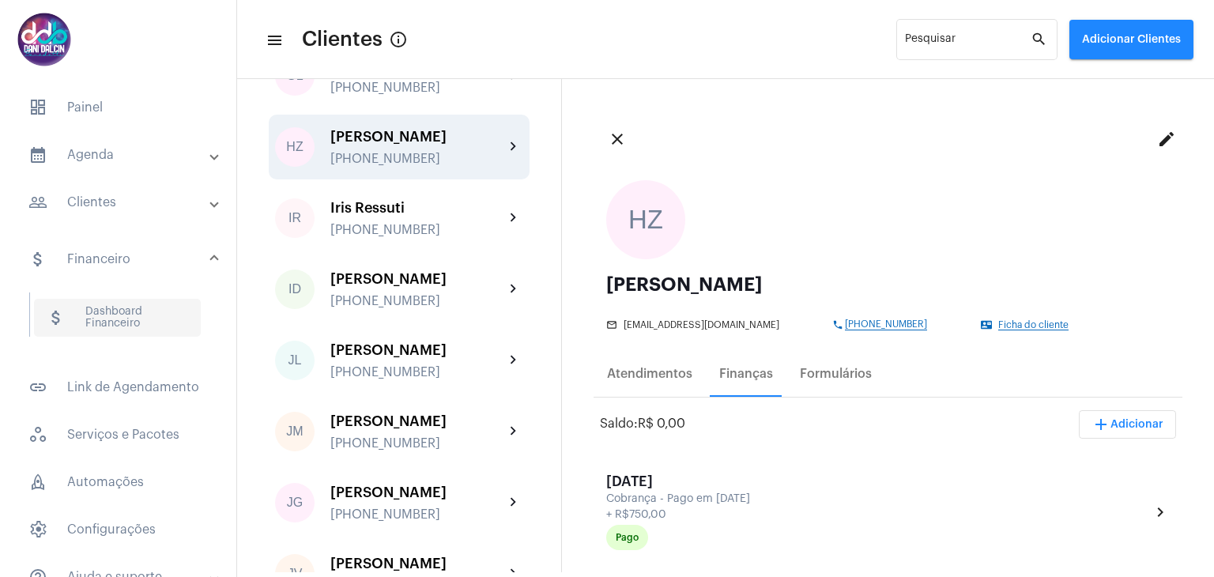
click at [108, 326] on span "attach_money Dashboard Financeiro" at bounding box center [117, 318] width 167 height 38
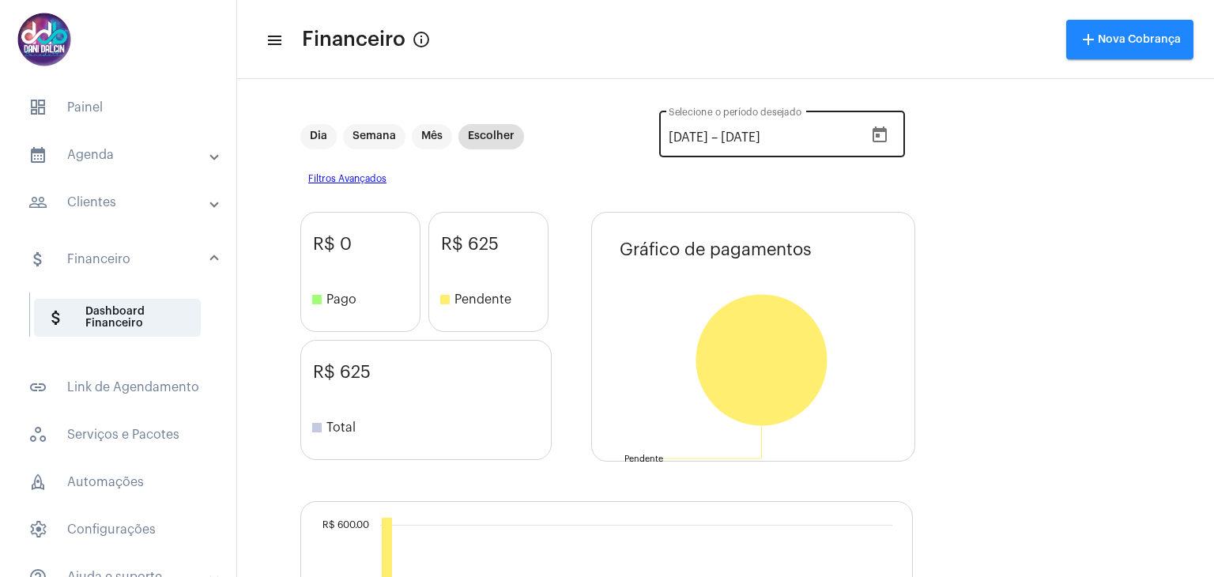
click at [684, 138] on input "[DATE]" at bounding box center [689, 137] width 40 height 14
click at [875, 138] on icon "Open calendar" at bounding box center [879, 135] width 19 height 19
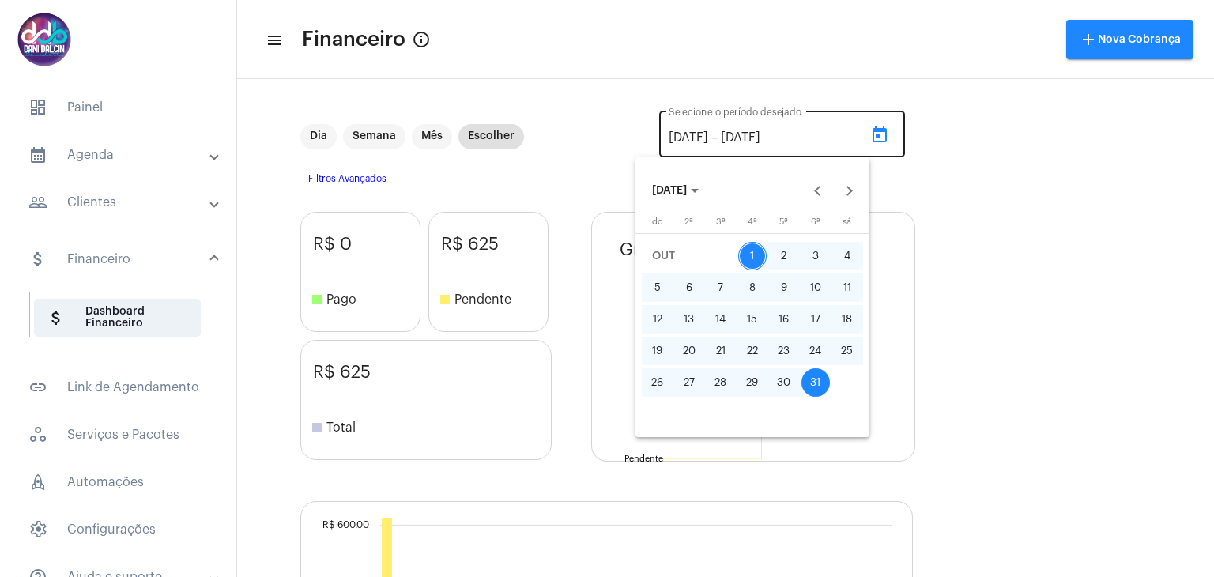
click at [875, 138] on div at bounding box center [607, 288] width 1214 height 577
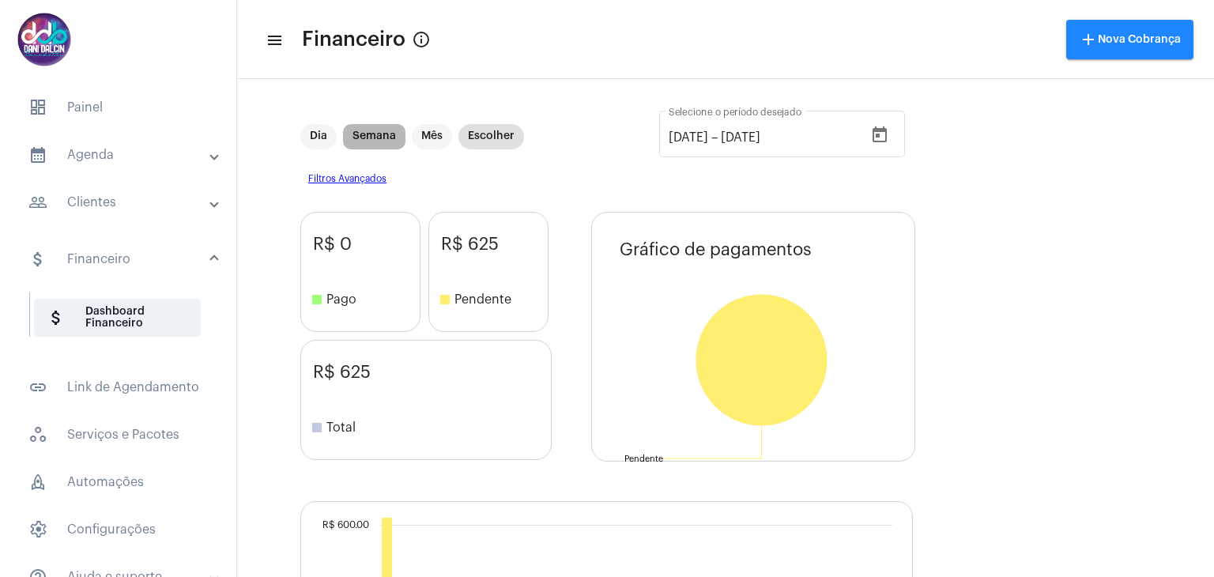
click at [380, 141] on mat-chip "Semana" at bounding box center [374, 136] width 62 height 25
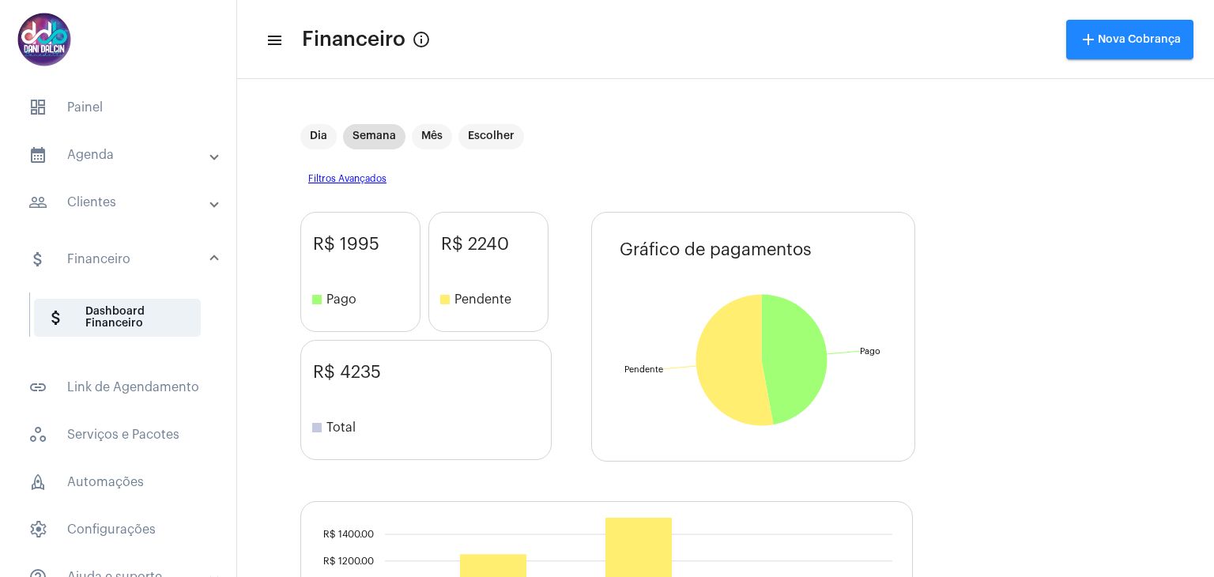
click at [81, 153] on mat-panel-title "calendar_month_outlined Agenda" at bounding box center [119, 154] width 183 height 19
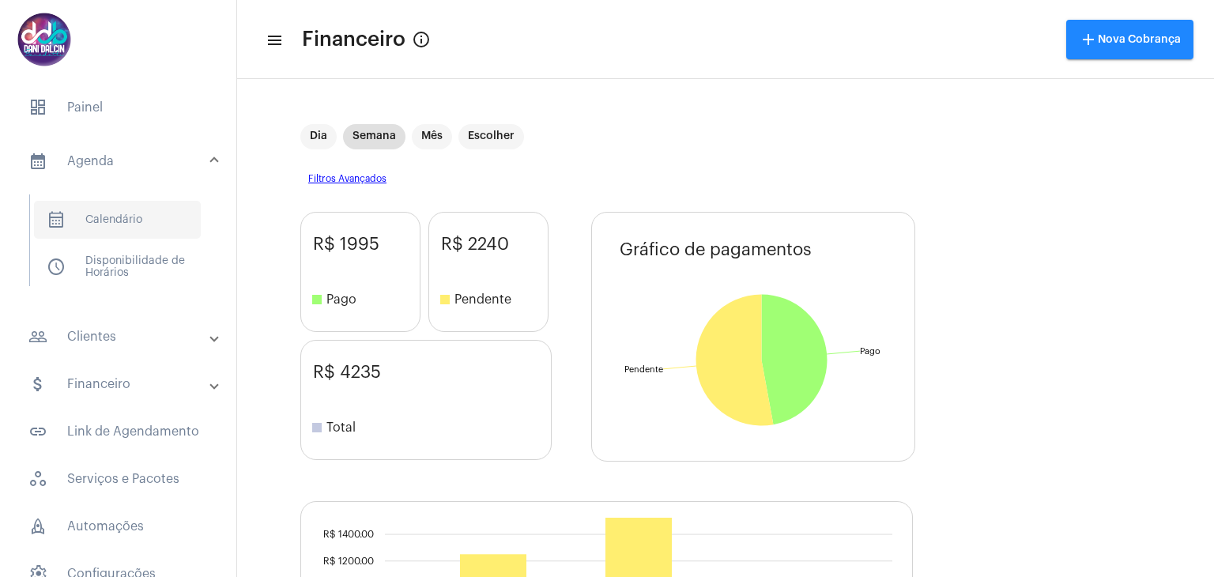
click at [107, 217] on span "calendar_month_outlined Calendário" at bounding box center [117, 220] width 167 height 38
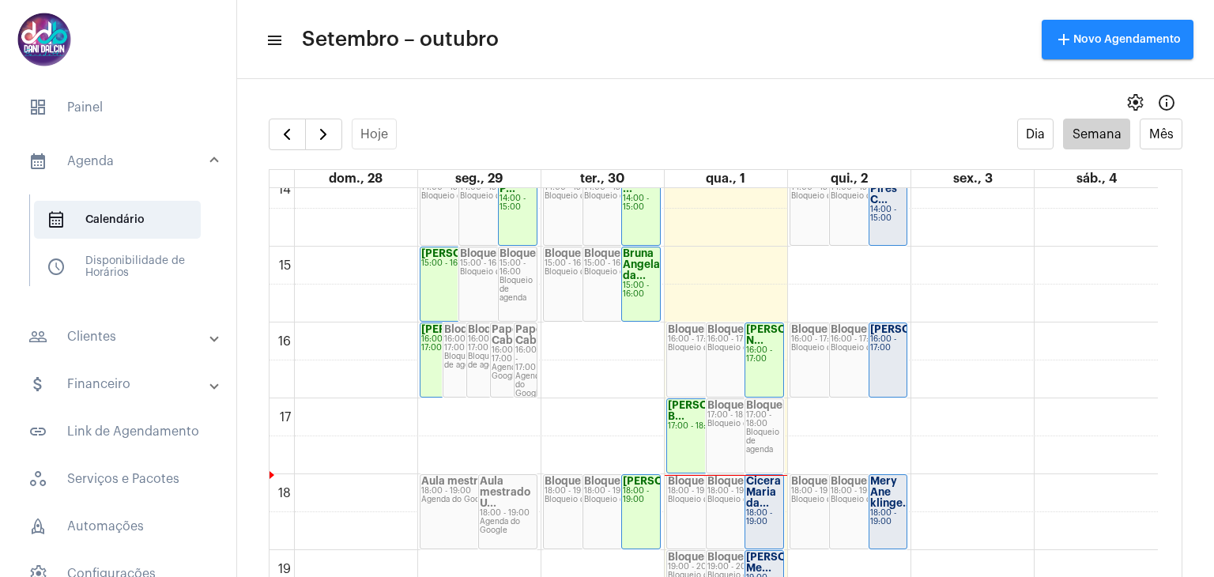
scroll to position [1166, 0]
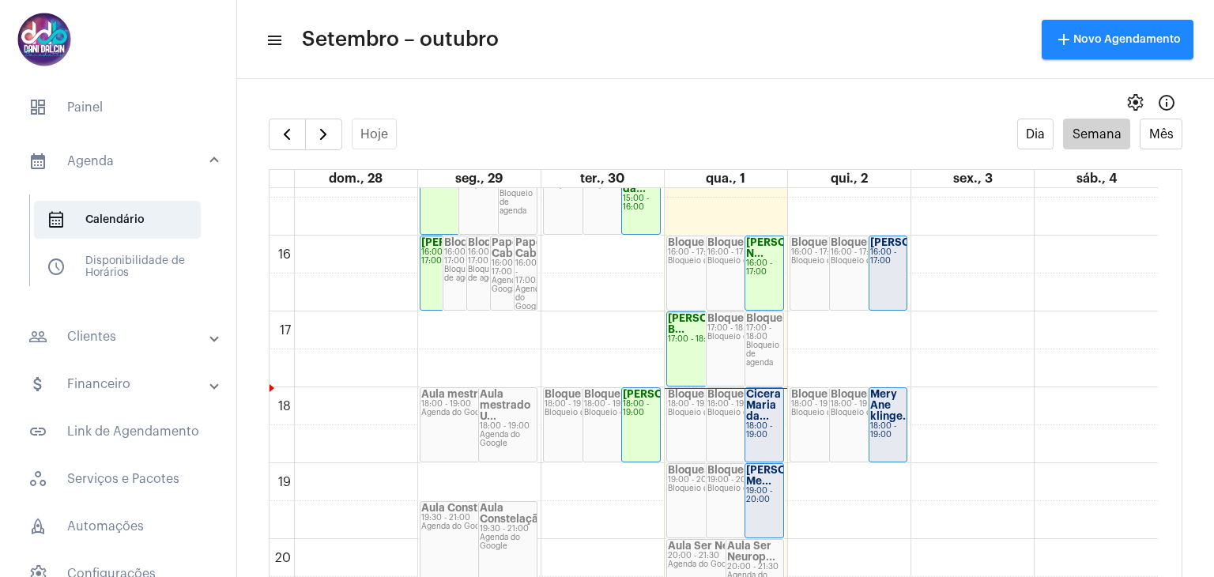
click at [754, 410] on div "Cicera Maria da..." at bounding box center [764, 405] width 36 height 33
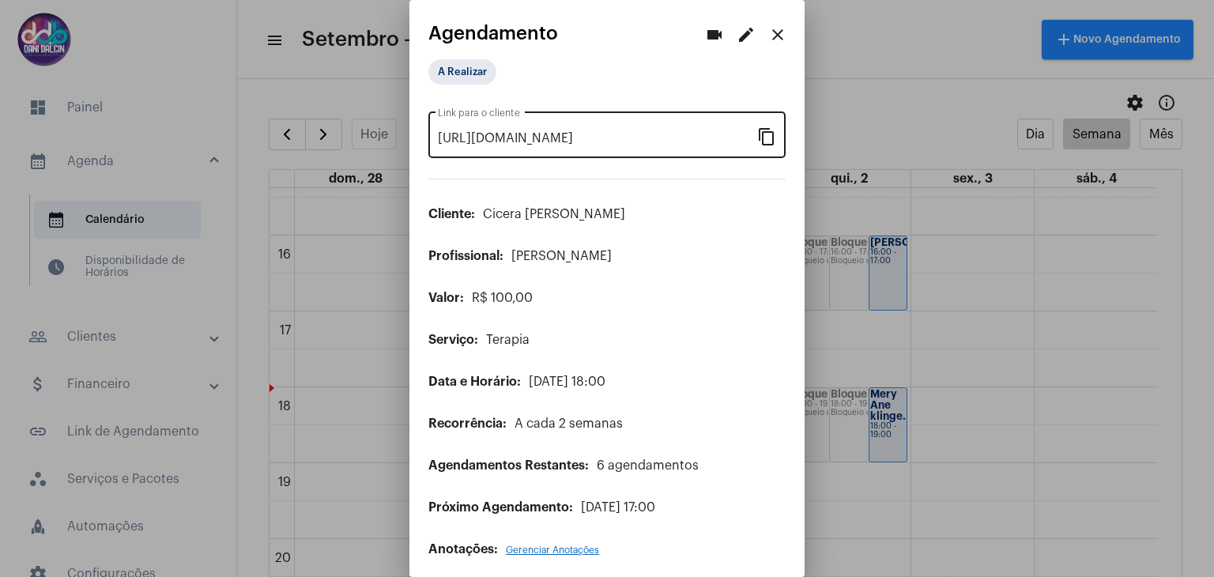
click at [758, 138] on mat-icon "content_copy" at bounding box center [766, 135] width 19 height 19
